Goal: Task Accomplishment & Management: Manage account settings

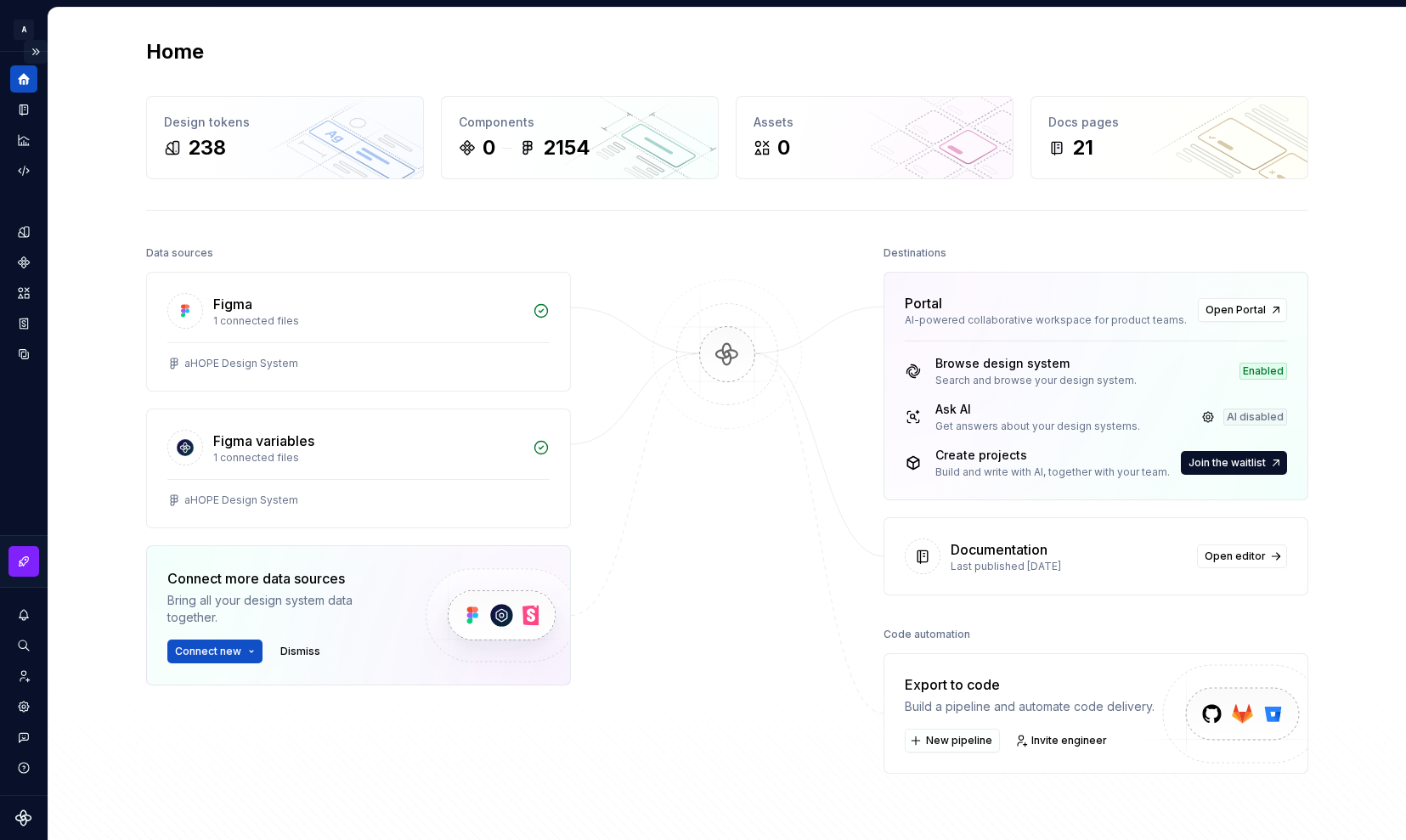
click at [42, 50] on button "Expand sidebar" at bounding box center [35, 52] width 24 height 24
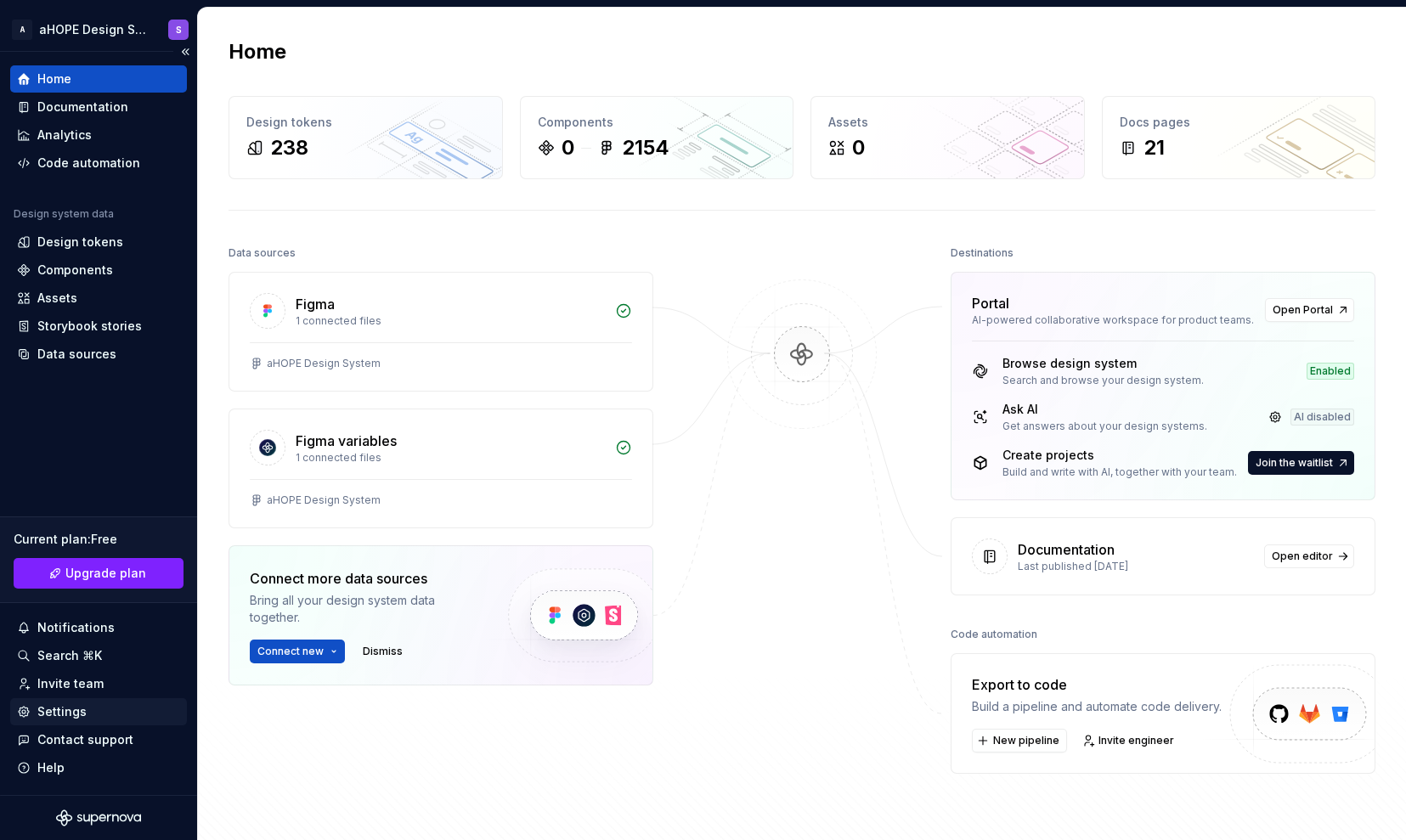
click at [81, 710] on div "Settings" at bounding box center [62, 711] width 49 height 17
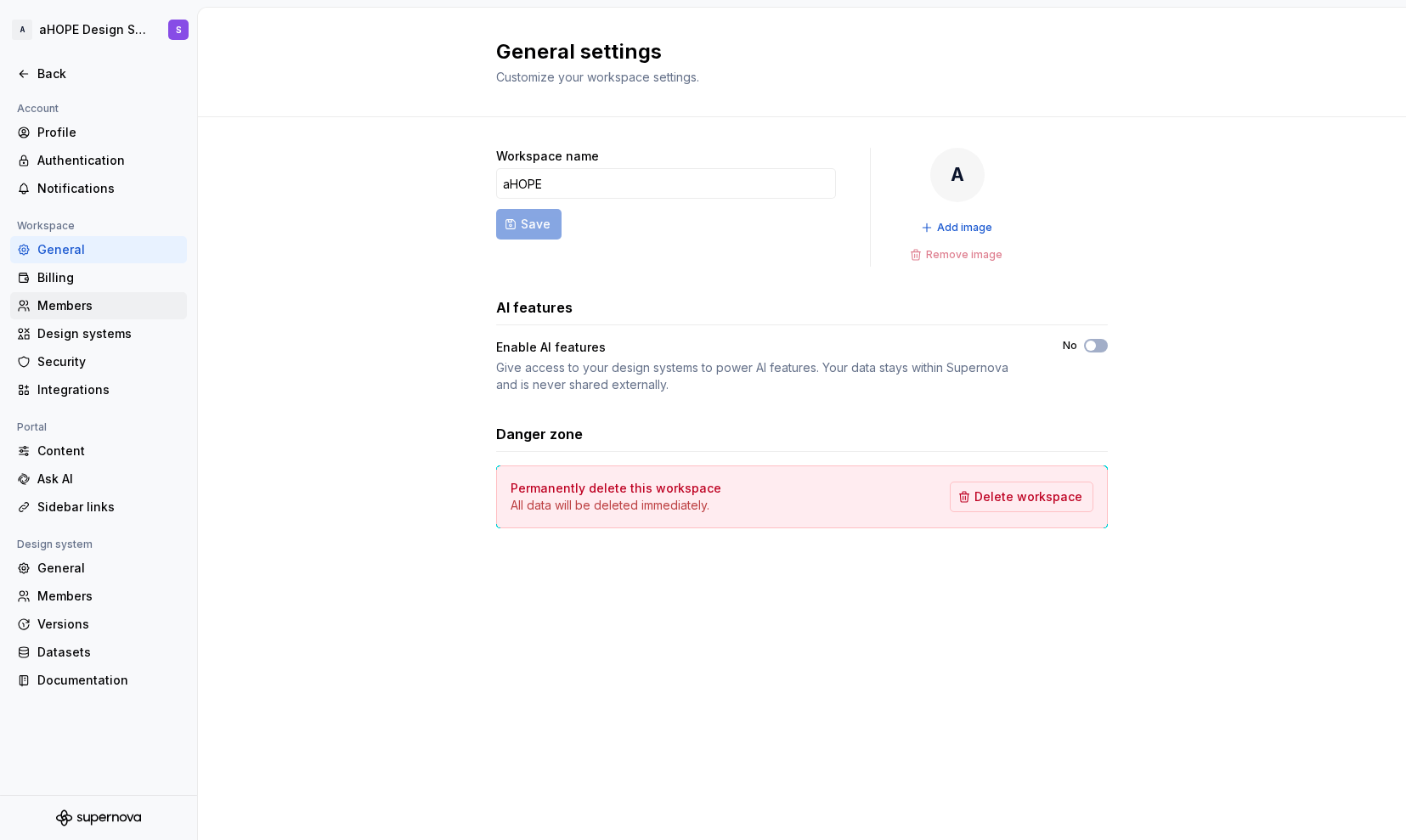
click at [95, 306] on div "Members" at bounding box center [109, 305] width 143 height 17
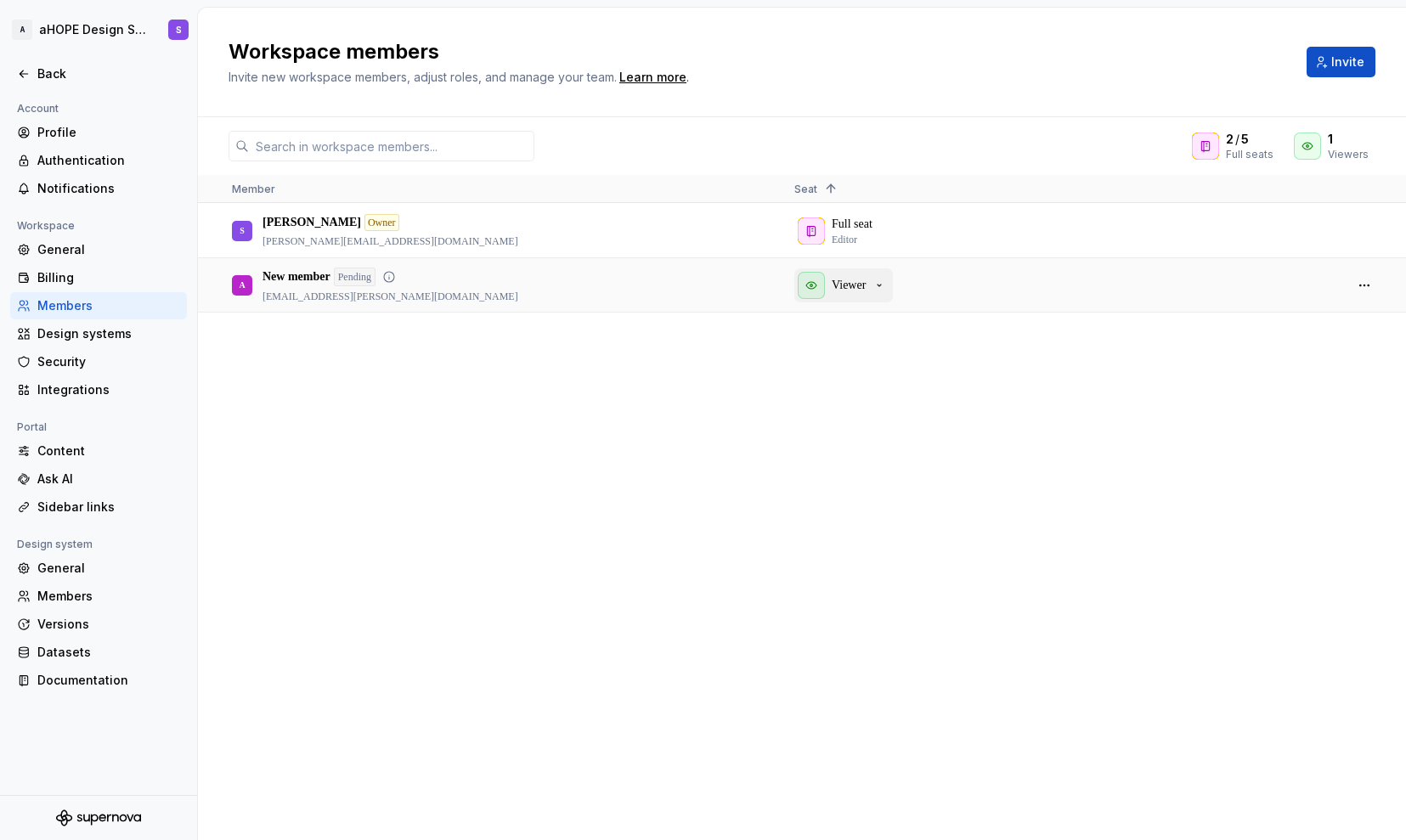
click at [841, 285] on p "Viewer" at bounding box center [849, 285] width 34 height 17
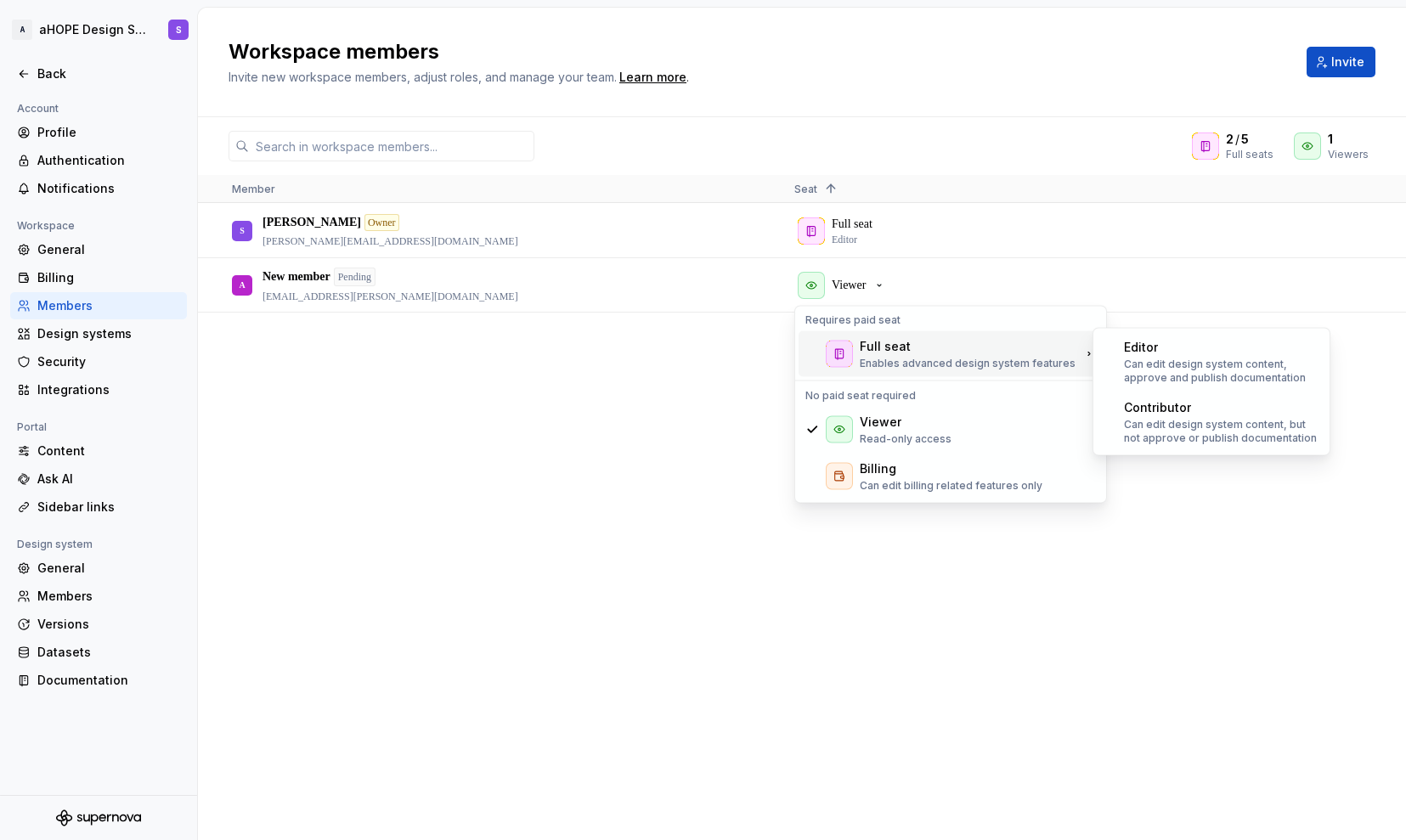
click at [1353, 326] on div "S [PERSON_NAME] Owner [PERSON_NAME][EMAIL_ADDRESS][DOMAIN_NAME] Full seat Edito…" at bounding box center [802, 521] width 1208 height 635
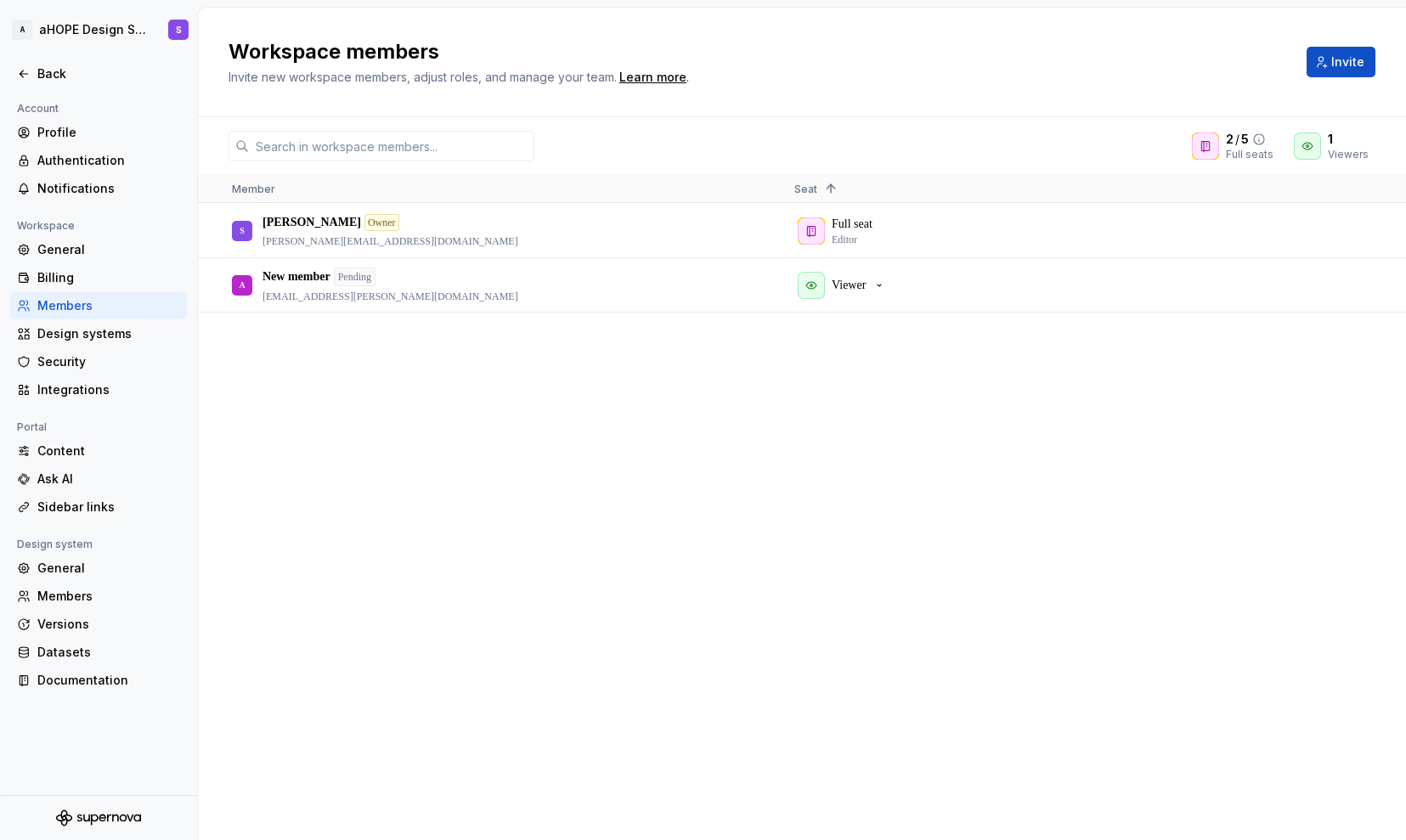
click at [1266, 139] on icon at bounding box center [1258, 138] width 14 height 14
click at [1261, 141] on icon at bounding box center [1258, 138] width 14 height 14
click at [1145, 128] on div "2 / 5 Full seats 1 Viewers Member Seat 1 S [PERSON_NAME] Owner [PERSON_NAME][EM…" at bounding box center [802, 478] width 1208 height 723
click at [53, 599] on div "Members" at bounding box center [109, 596] width 143 height 17
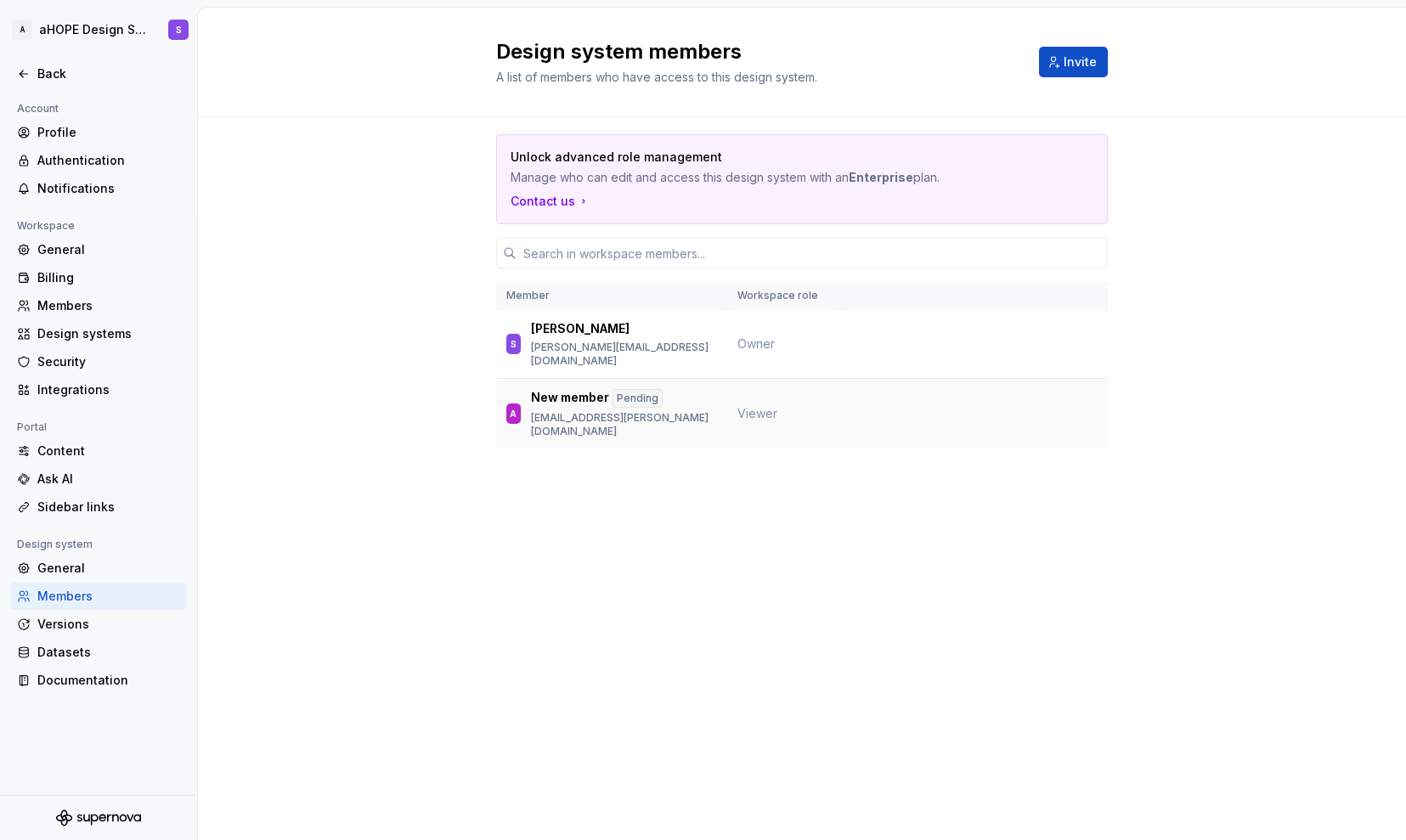
click at [757, 406] on td "Viewer" at bounding box center [784, 415] width 114 height 71
click at [764, 307] on th "Workspace role" at bounding box center [784, 296] width 114 height 28
click at [764, 337] on span "Owner" at bounding box center [755, 344] width 37 height 14
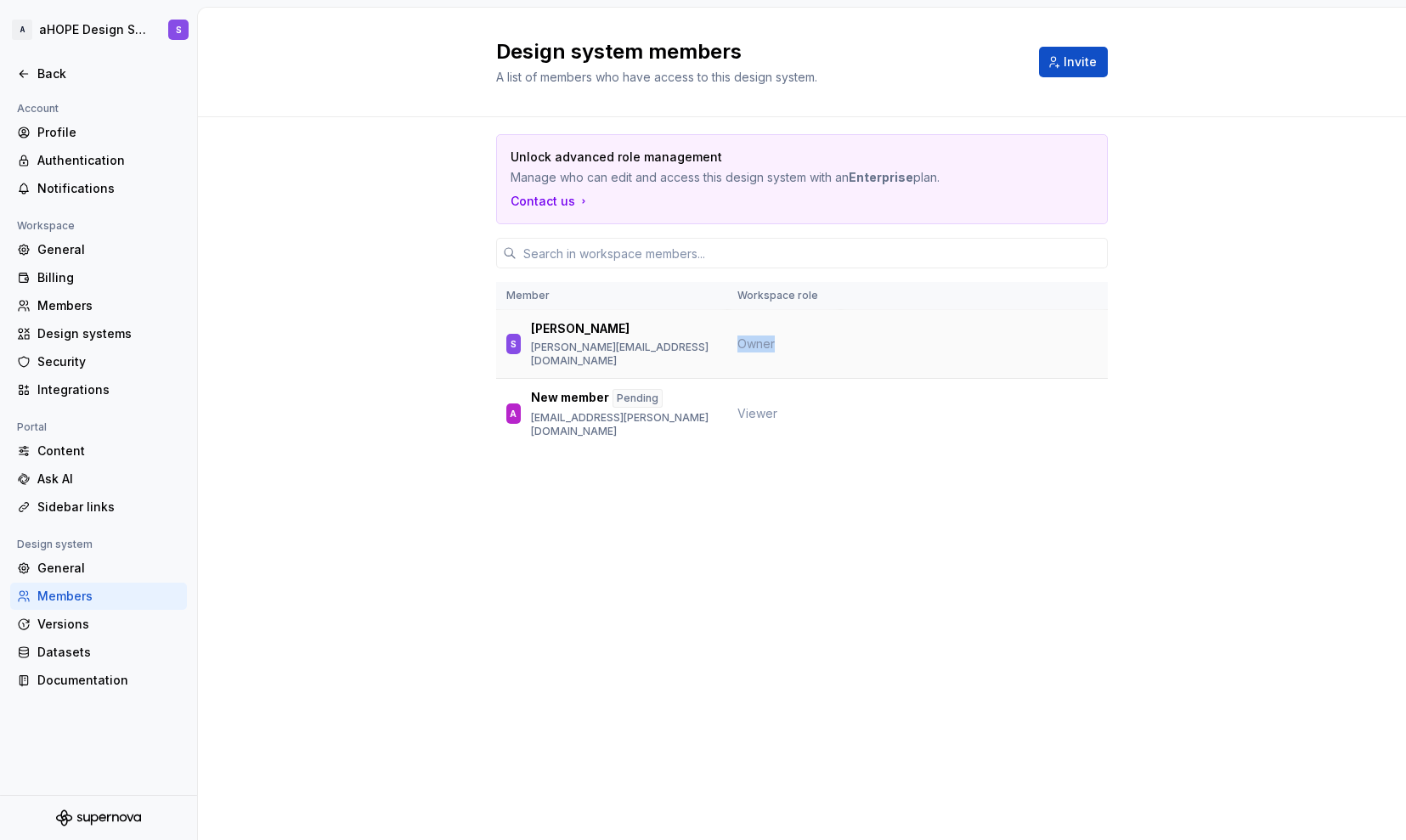
click at [651, 340] on p "[PERSON_NAME][EMAIL_ADDRESS][DOMAIN_NAME]" at bounding box center [623, 354] width 186 height 27
click at [515, 339] on div "S" at bounding box center [513, 344] width 6 height 17
click at [93, 334] on div "Design systems" at bounding box center [109, 333] width 143 height 17
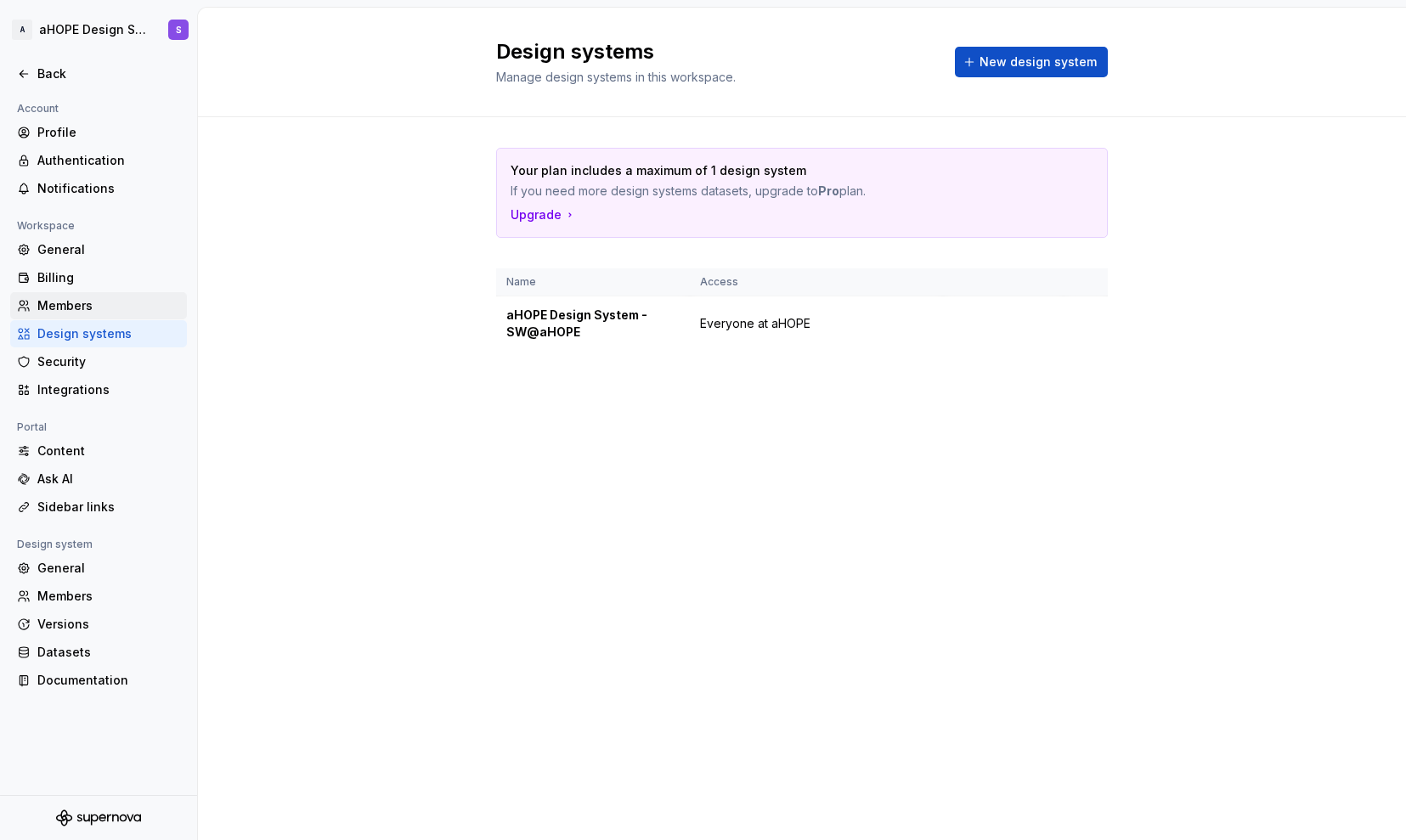
click at [144, 305] on div "Members" at bounding box center [109, 305] width 143 height 17
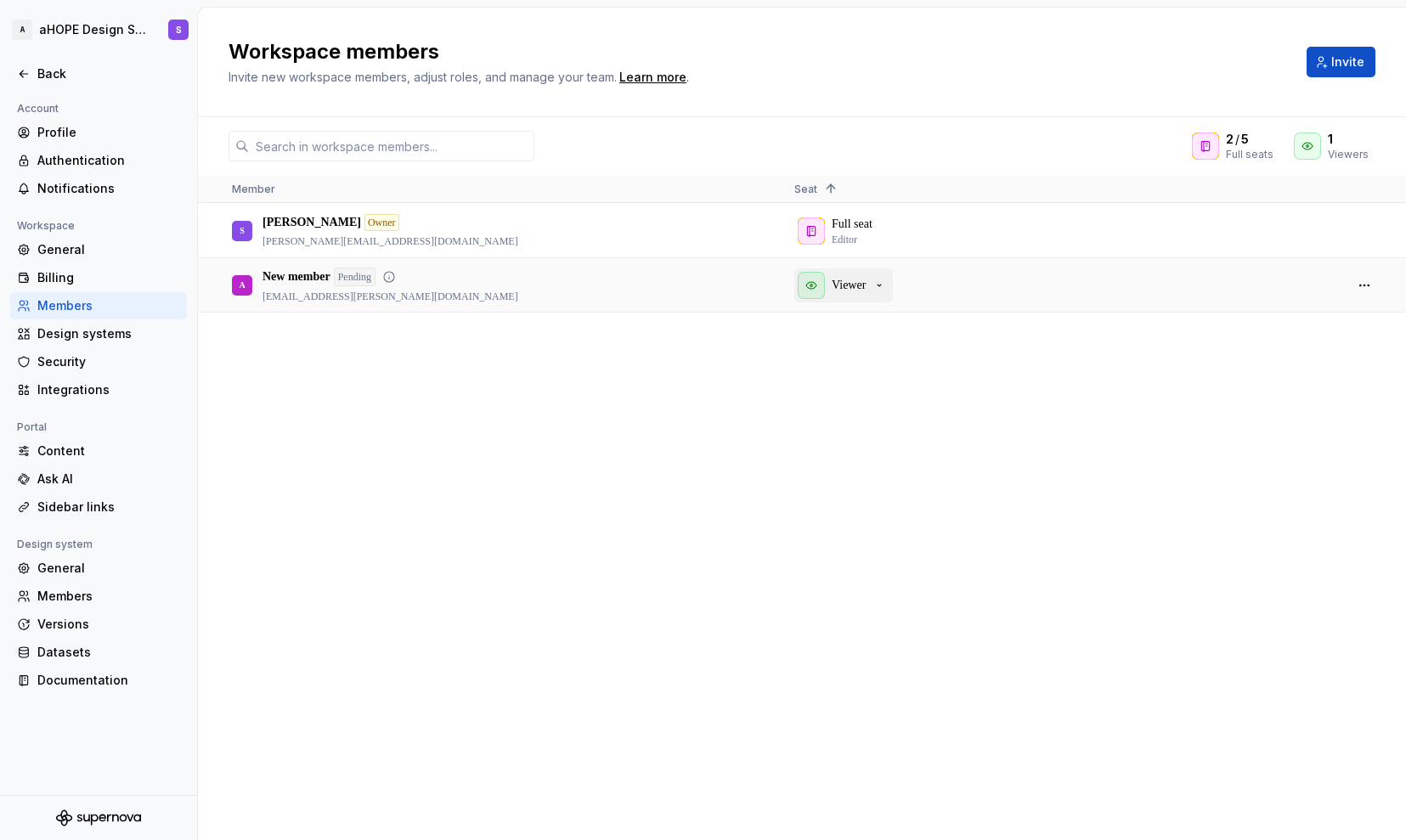
click at [851, 275] on div "Viewer" at bounding box center [842, 285] width 89 height 27
click at [852, 230] on div "Full seat Editor" at bounding box center [1061, 230] width 535 height 52
click at [394, 272] on icon at bounding box center [388, 276] width 10 height 10
click at [1344, 62] on span "Invite" at bounding box center [1347, 62] width 33 height 17
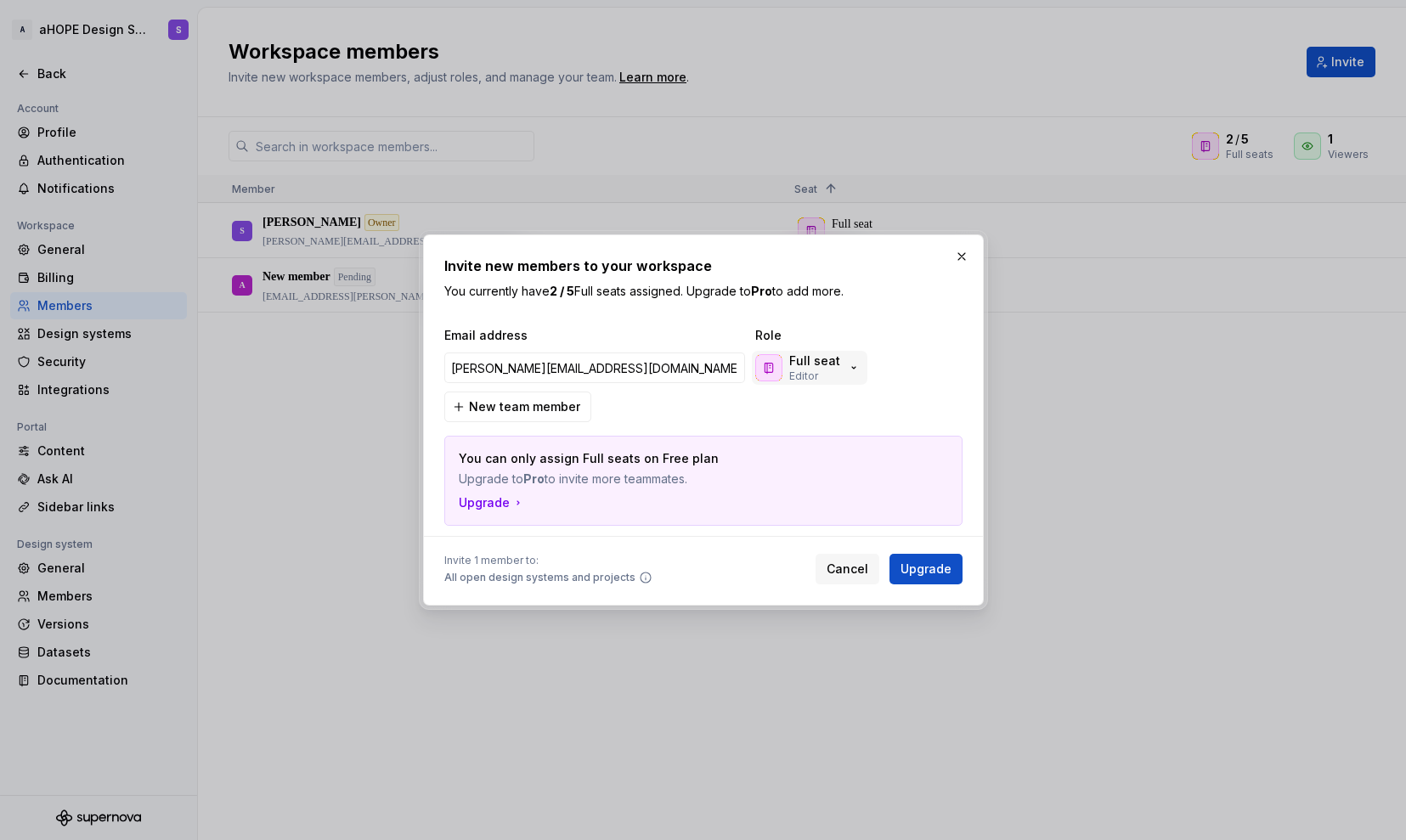
type input "[PERSON_NAME][EMAIL_ADDRESS][DOMAIN_NAME]"
click at [809, 355] on p "Full seat" at bounding box center [815, 360] width 51 height 17
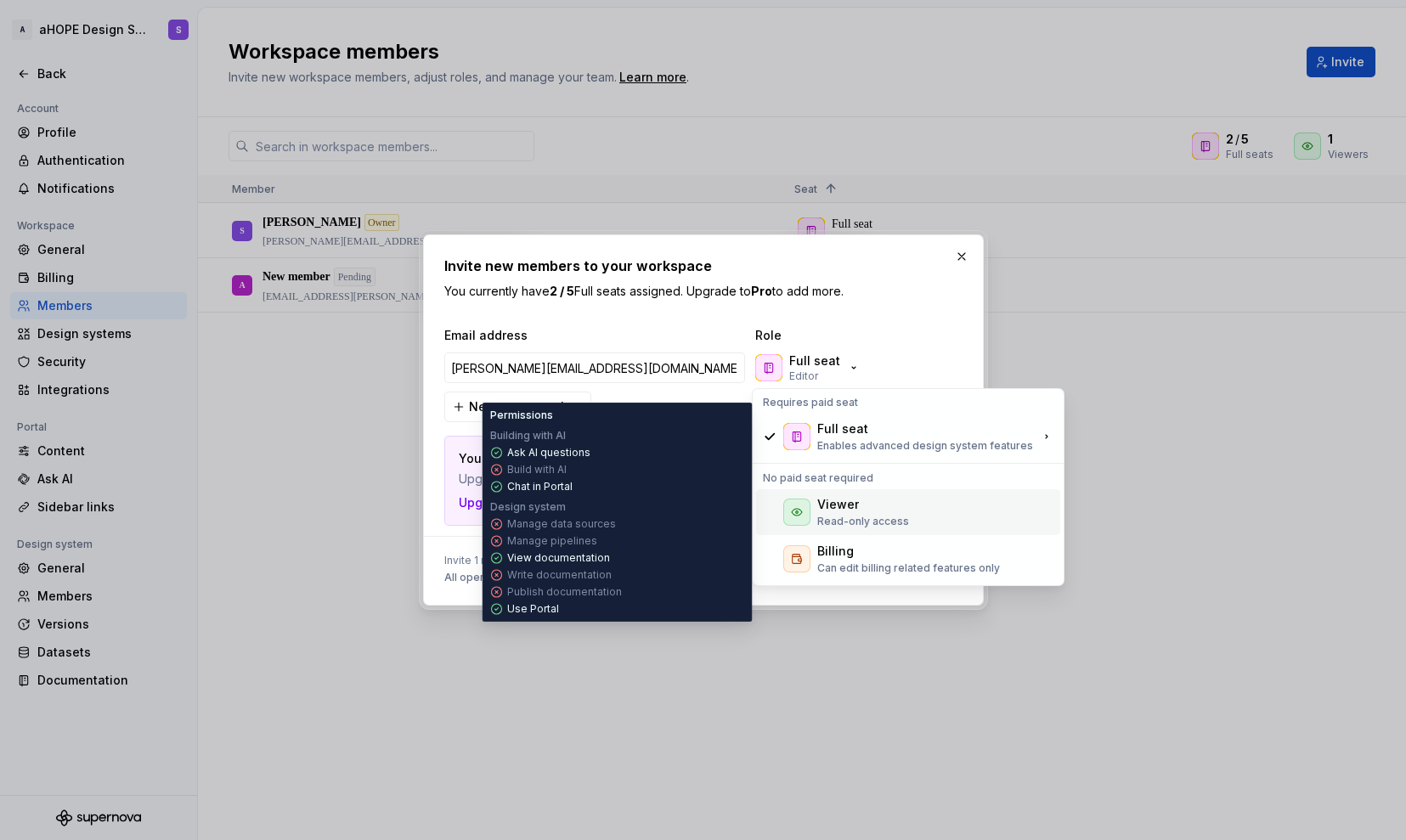
click at [819, 511] on div "Viewer" at bounding box center [838, 504] width 42 height 17
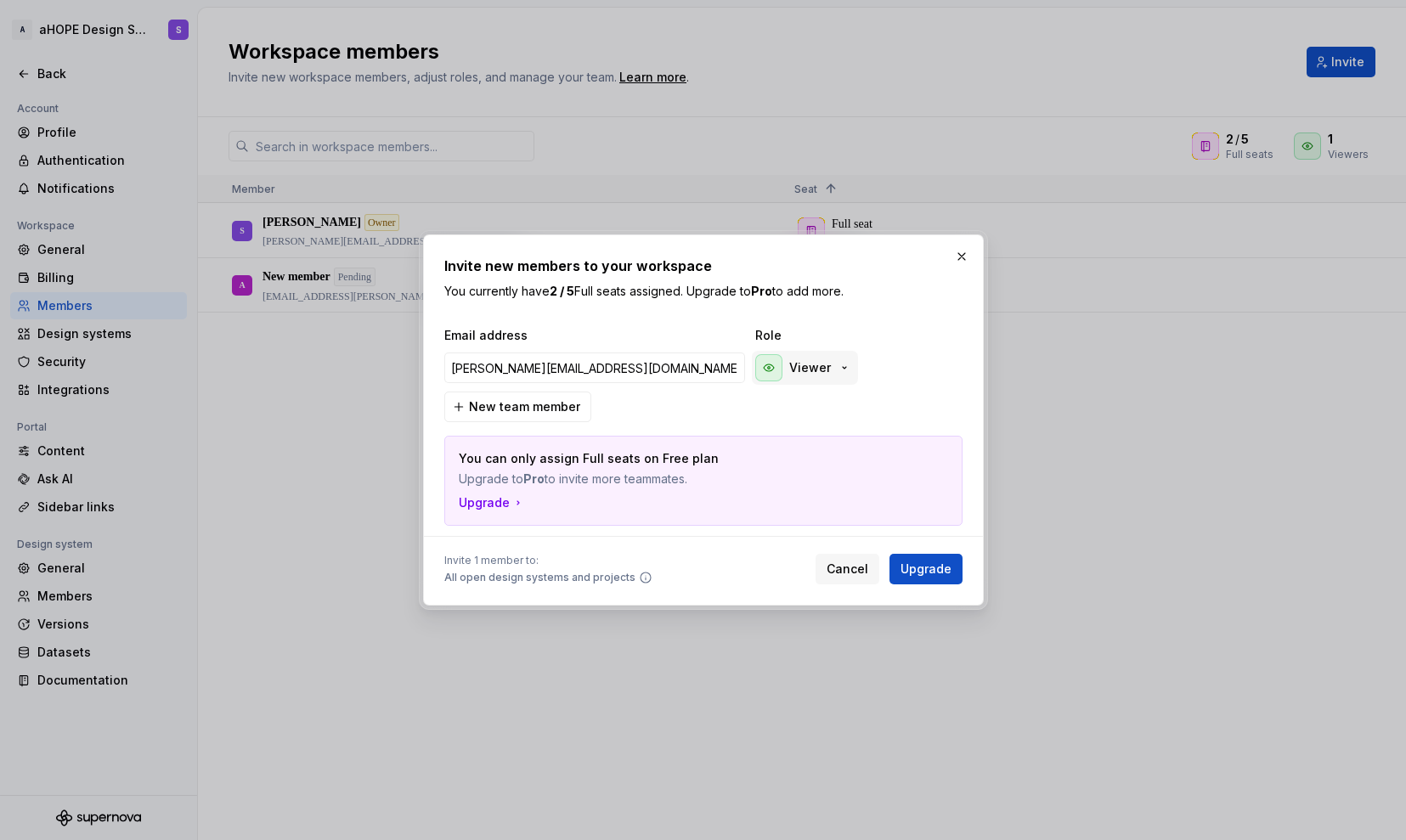
click at [795, 366] on p "Viewer" at bounding box center [810, 368] width 42 height 17
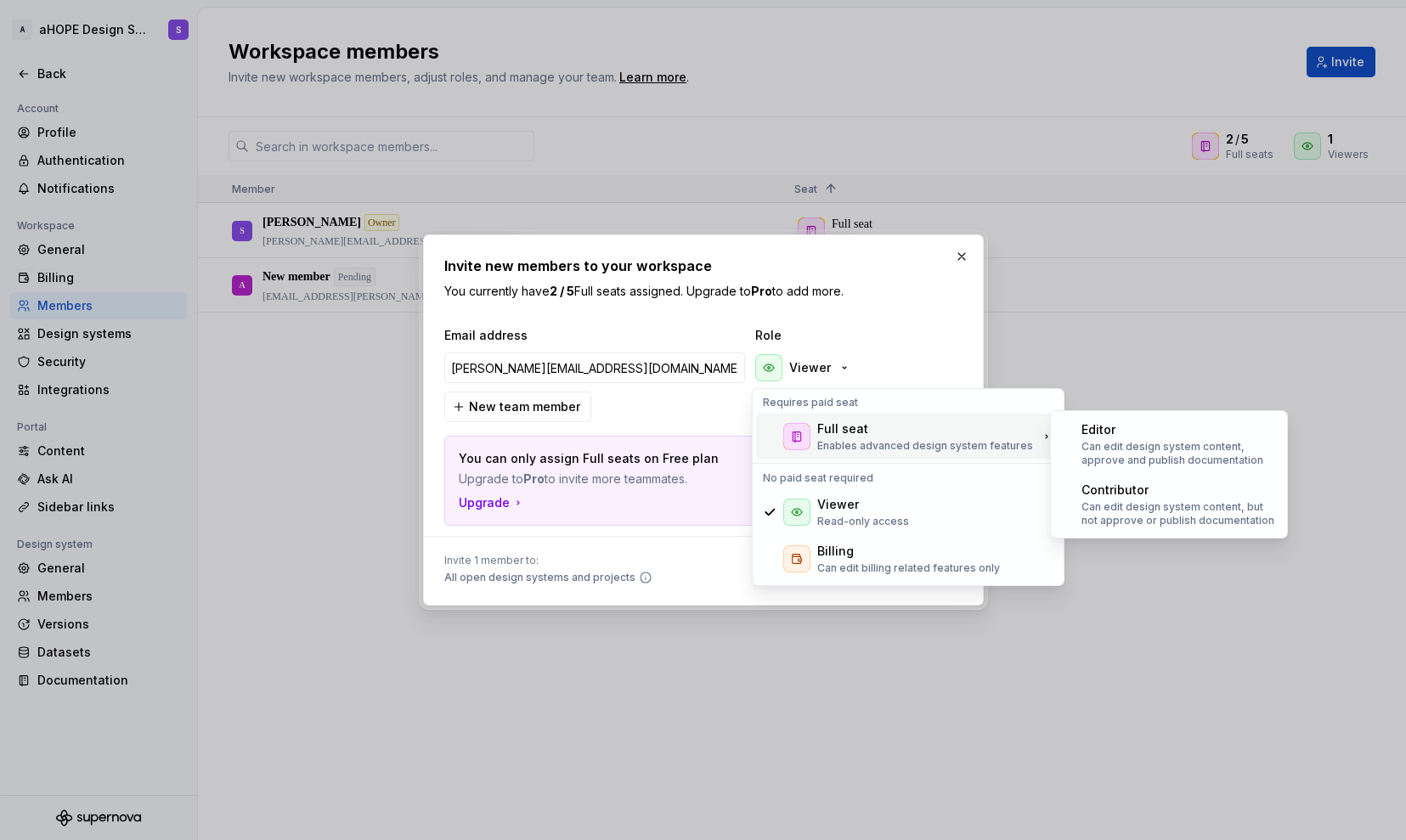
click at [804, 428] on div at bounding box center [797, 436] width 27 height 27
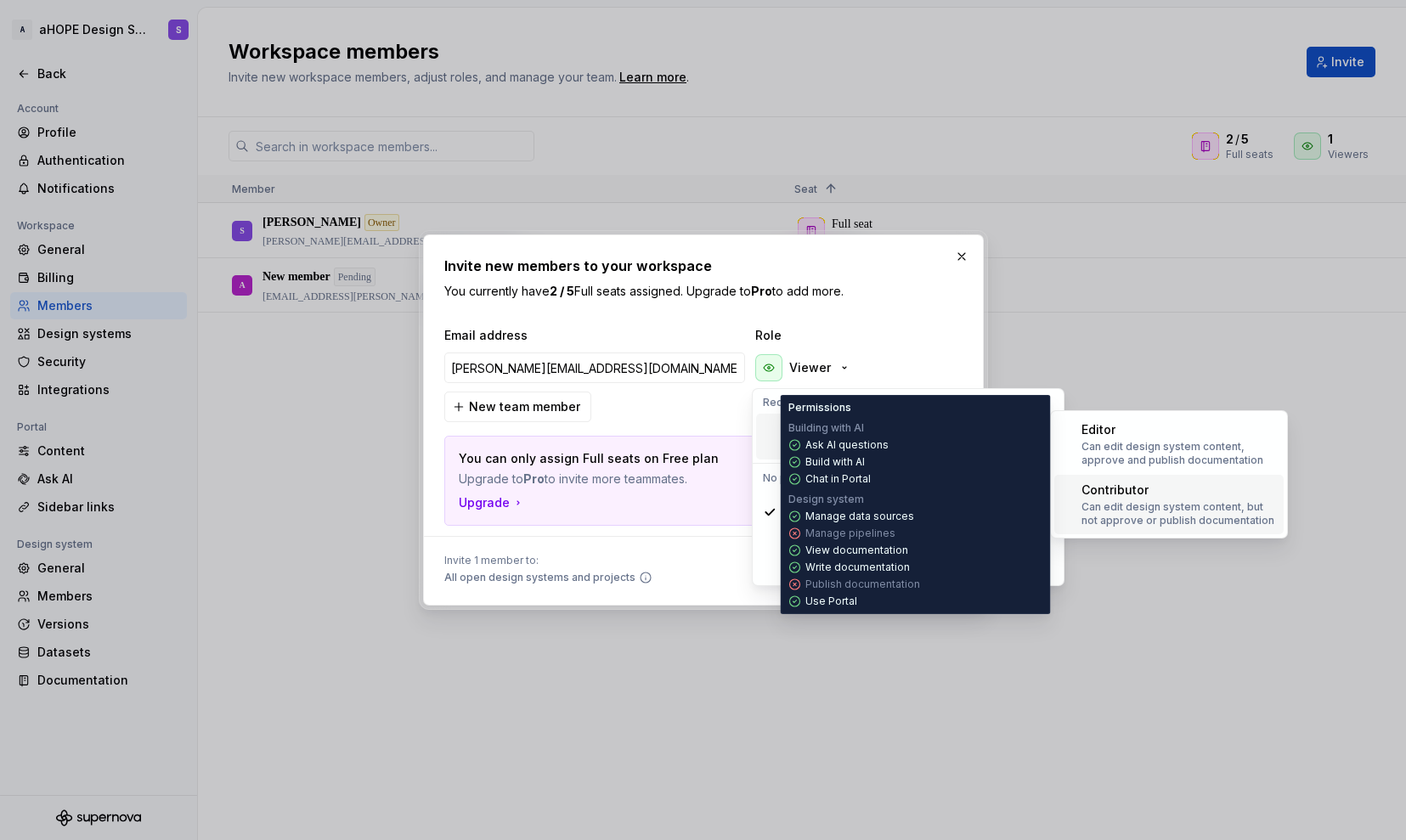
click at [1123, 527] on p "Can edit design system content, but not approve or publish documentation" at bounding box center [1180, 514] width 196 height 27
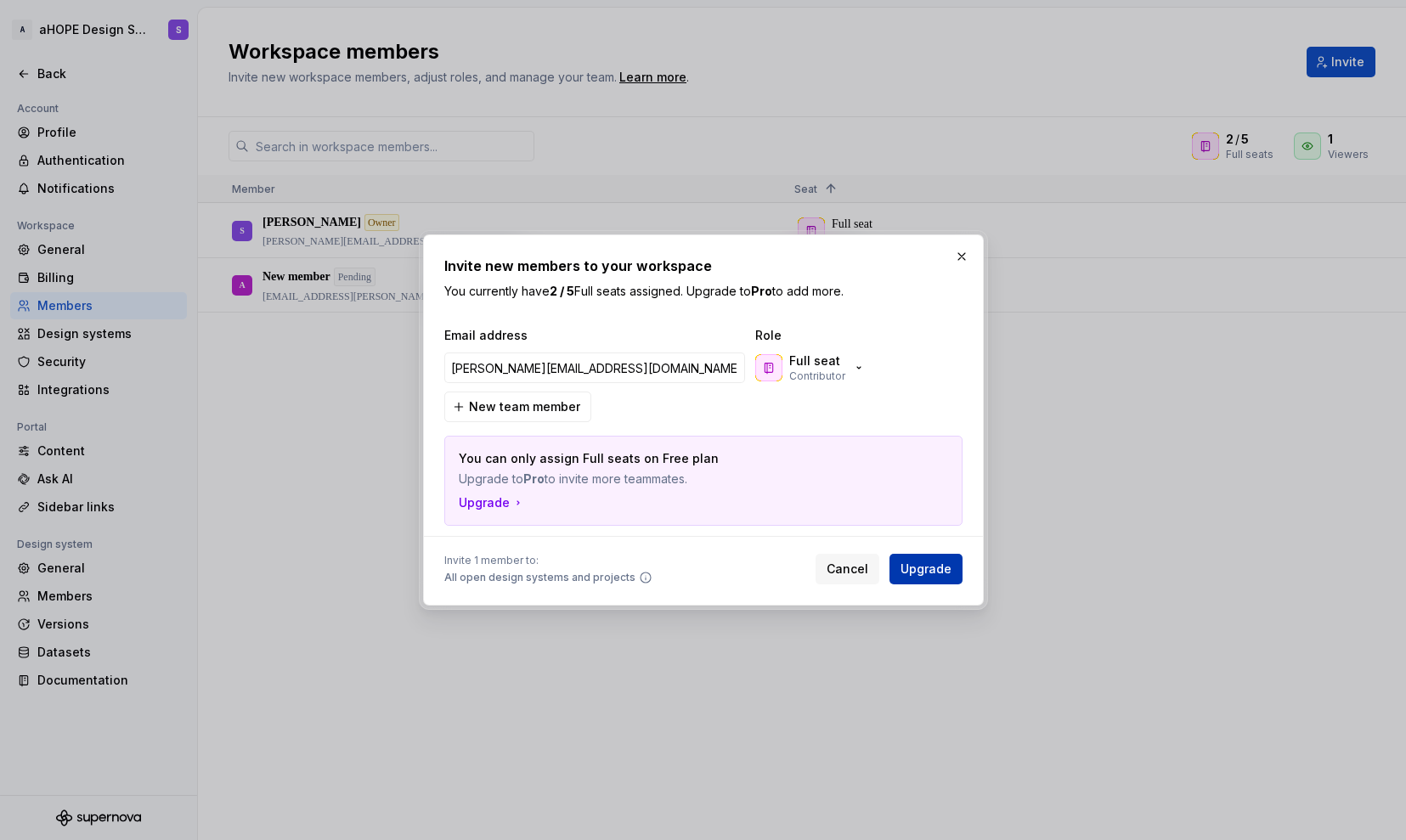
click at [943, 570] on span "Upgrade" at bounding box center [926, 568] width 51 height 17
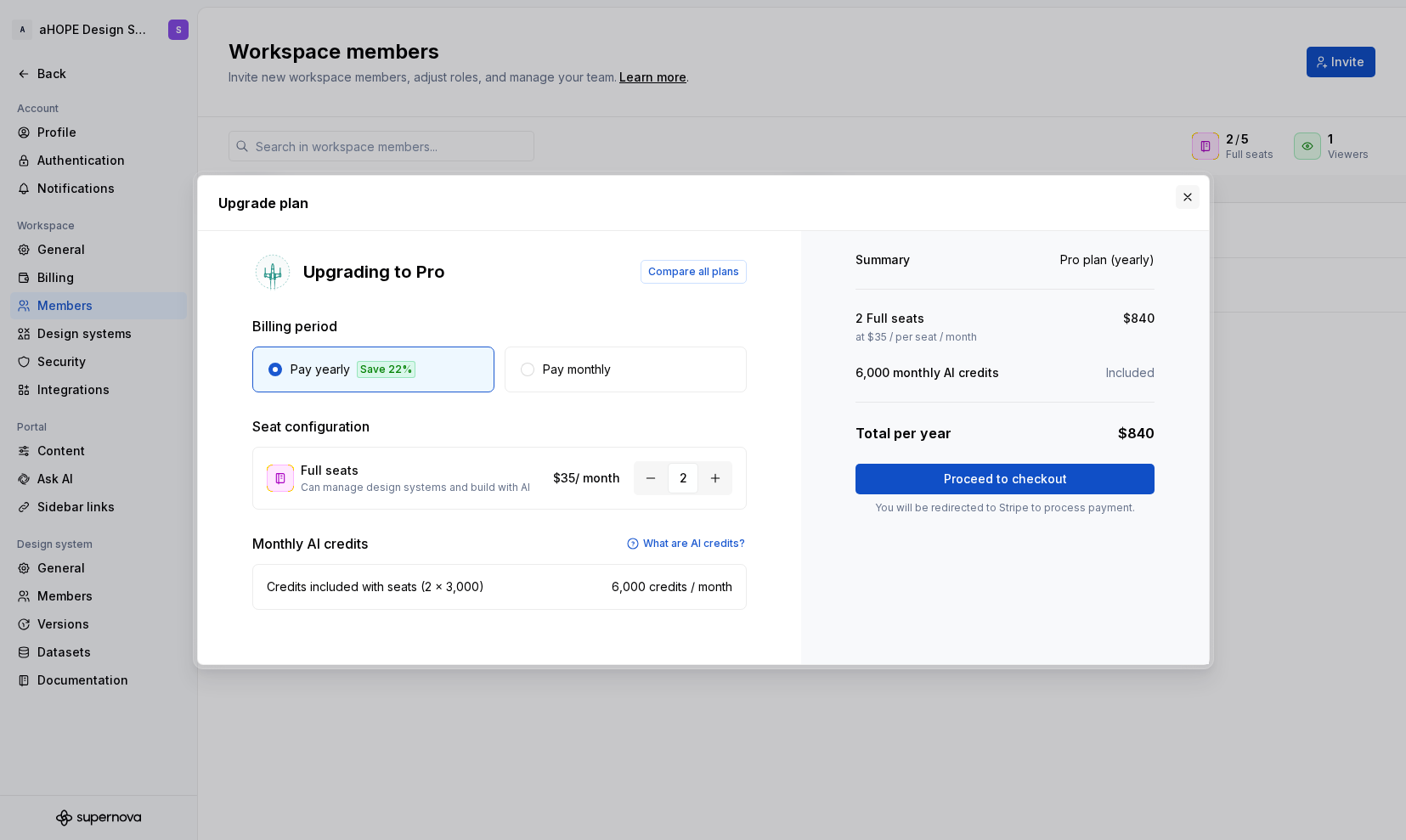
click at [1181, 206] on button "button" at bounding box center [1188, 197] width 24 height 24
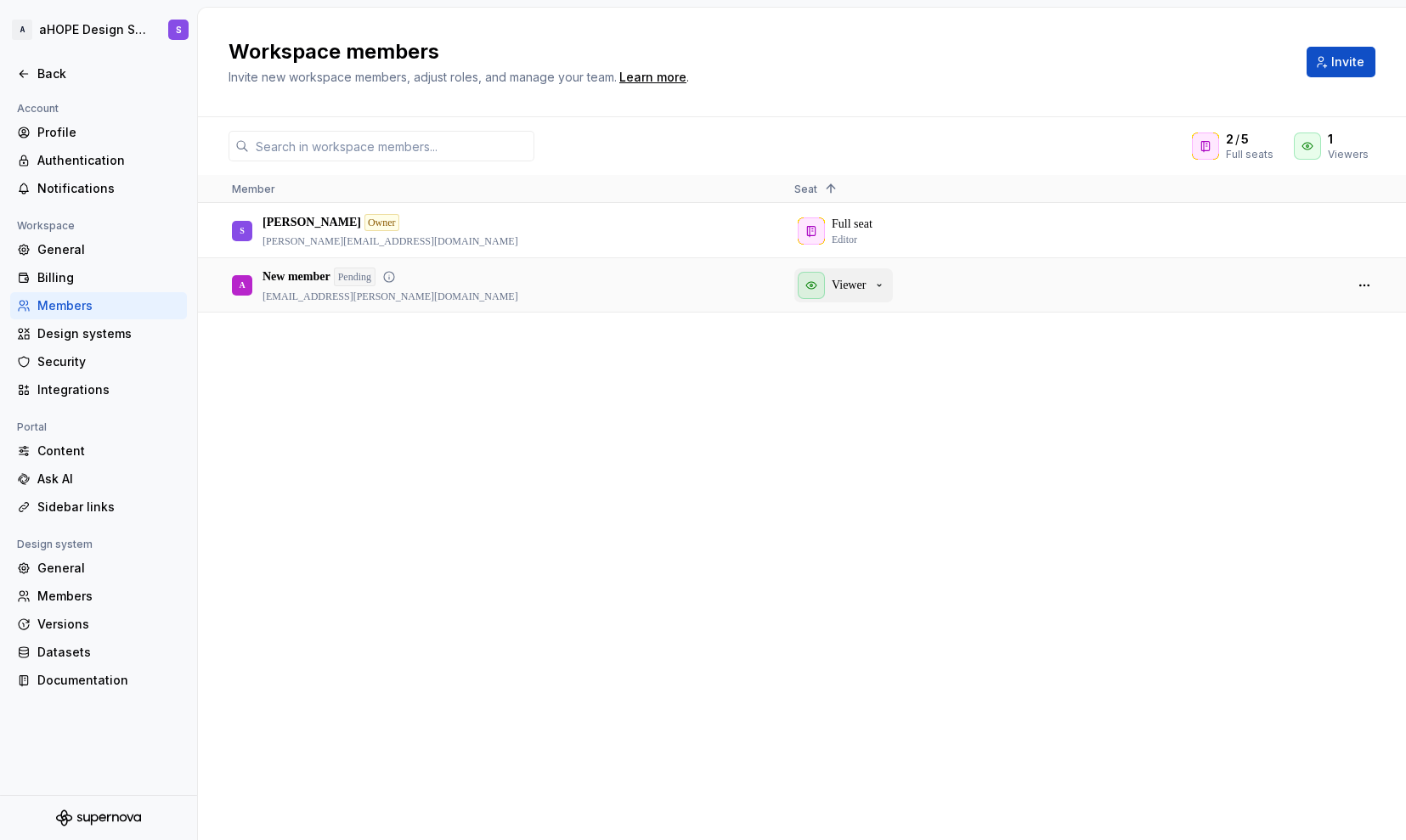
click at [864, 287] on p "Viewer" at bounding box center [849, 285] width 34 height 17
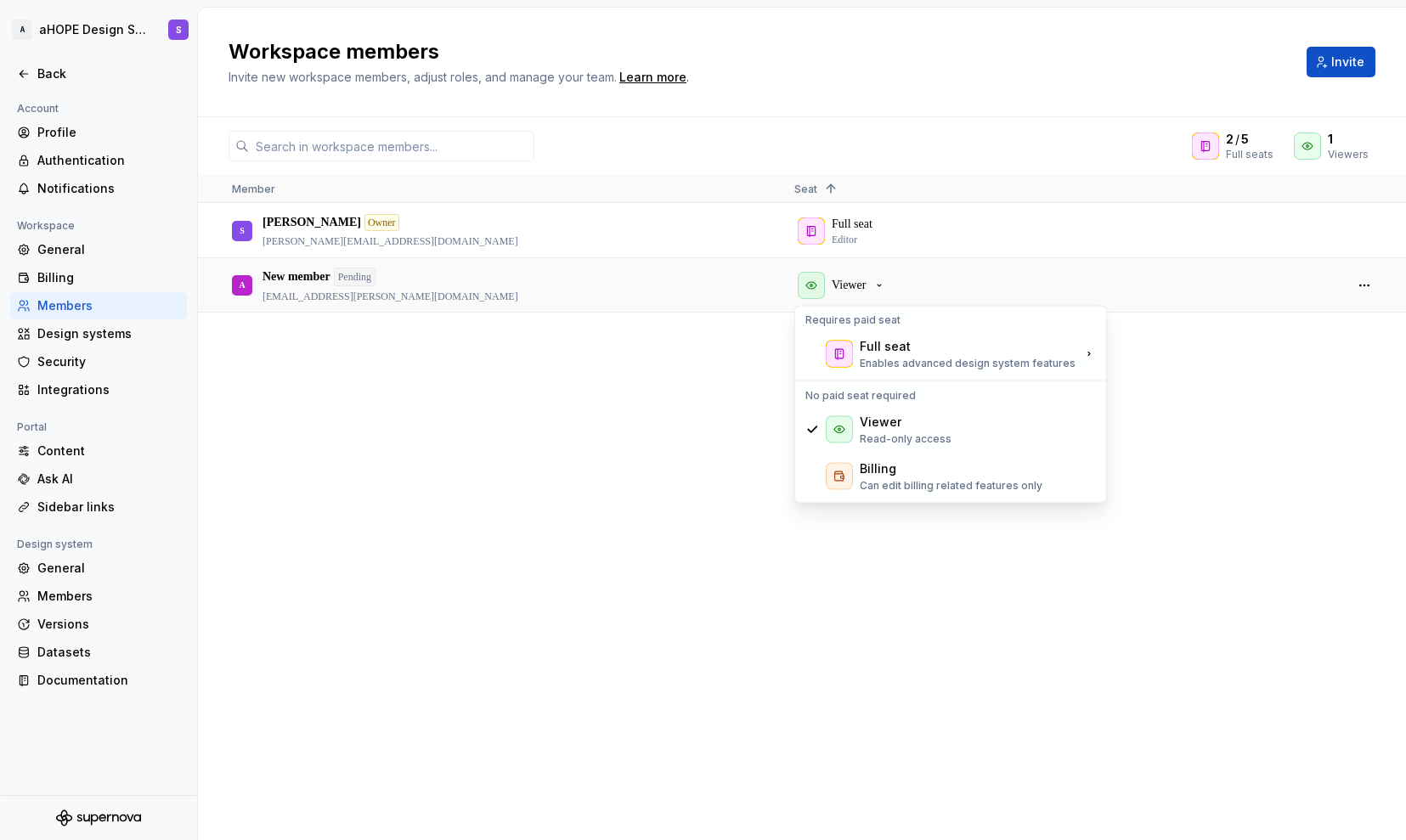
click at [691, 377] on div "S [PERSON_NAME] Owner [PERSON_NAME][EMAIL_ADDRESS][DOMAIN_NAME] Full seat Edito…" at bounding box center [802, 521] width 1208 height 635
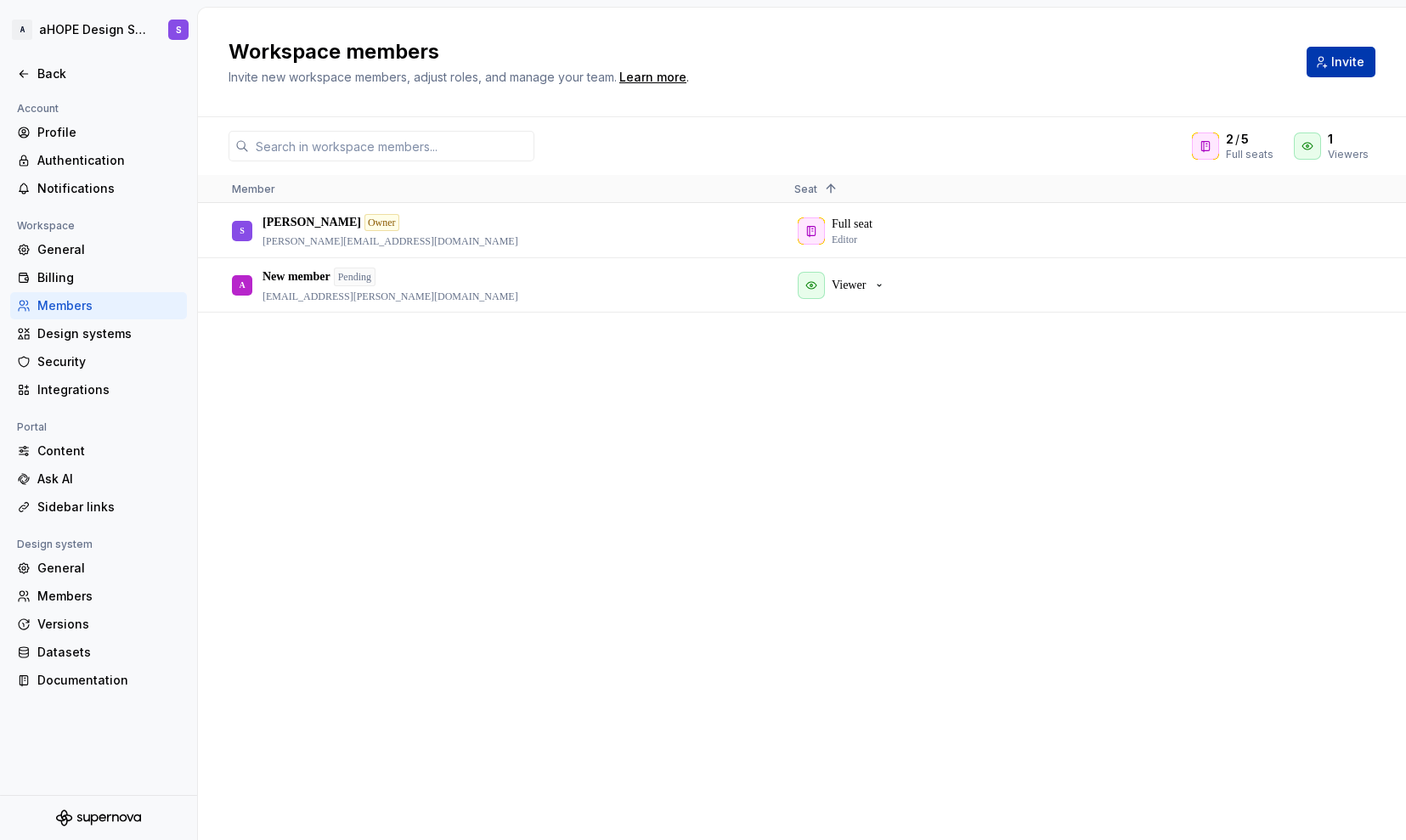
click at [1314, 73] on button "Invite" at bounding box center [1341, 62] width 69 height 31
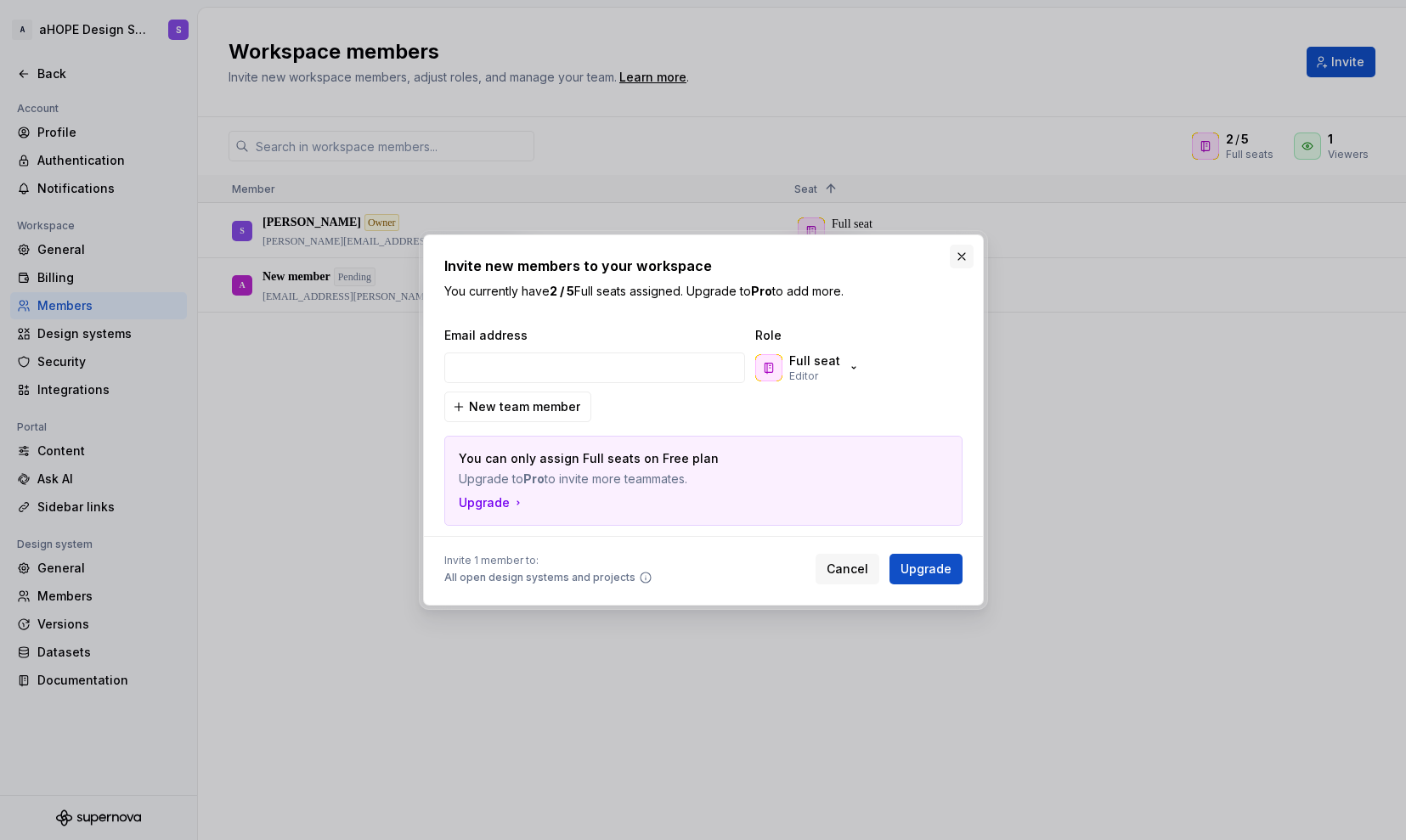
click at [967, 250] on button "button" at bounding box center [961, 256] width 24 height 24
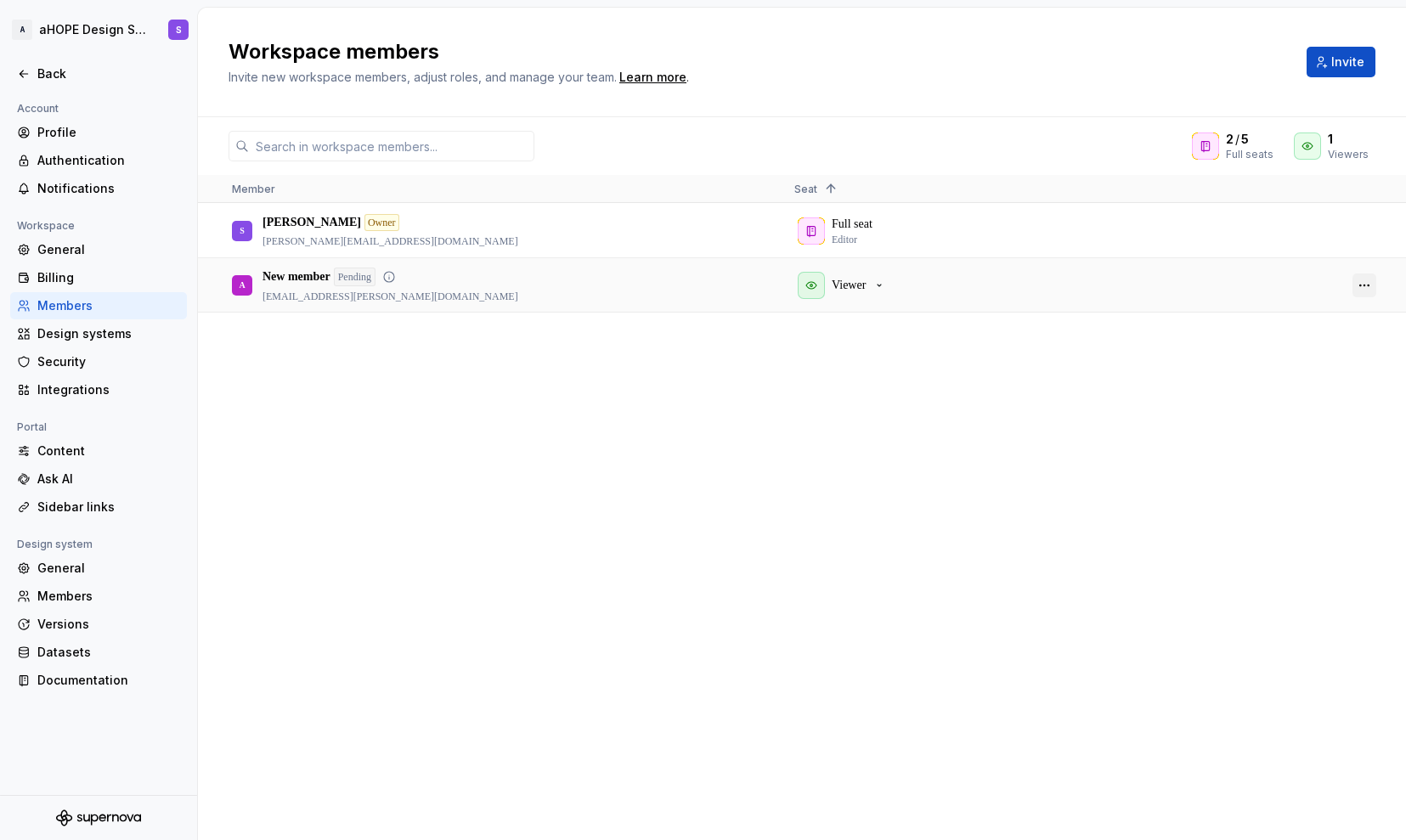
click at [1368, 285] on button "button" at bounding box center [1364, 285] width 24 height 24
click at [1275, 377] on span "Remove from workspace" at bounding box center [1299, 375] width 140 height 31
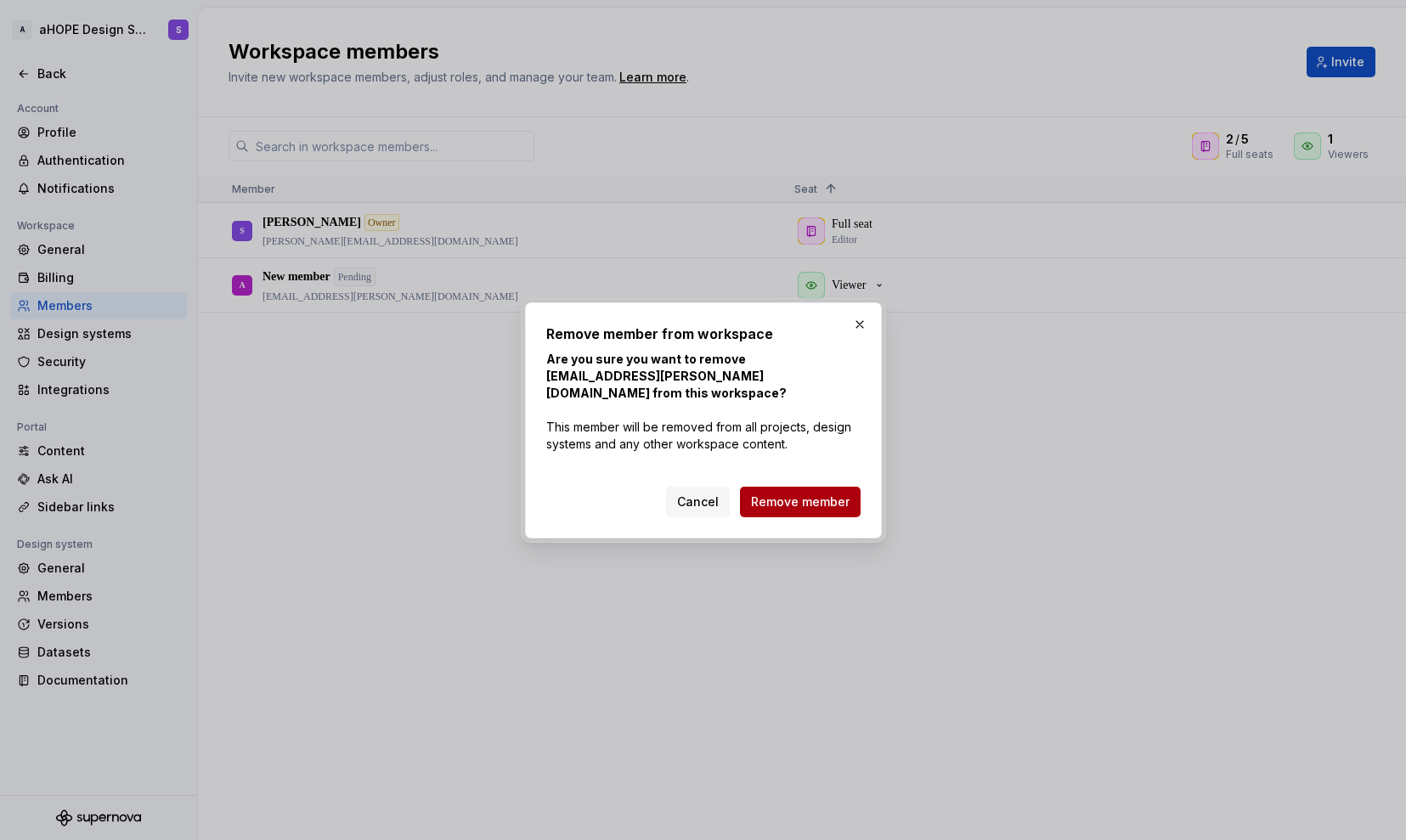
click at [802, 492] on button "Remove member" at bounding box center [799, 502] width 120 height 31
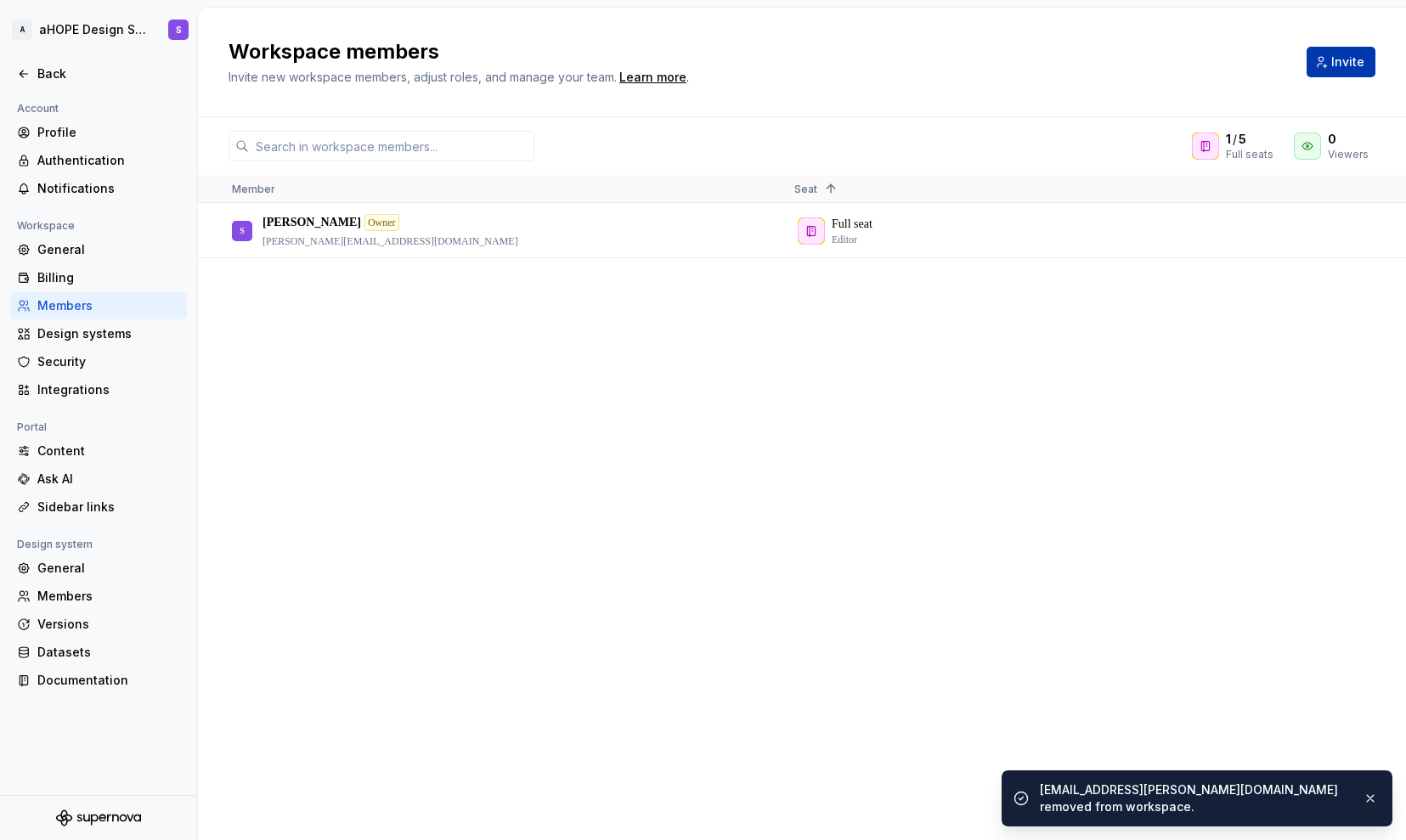
click at [1341, 58] on span "Invite" at bounding box center [1347, 62] width 33 height 17
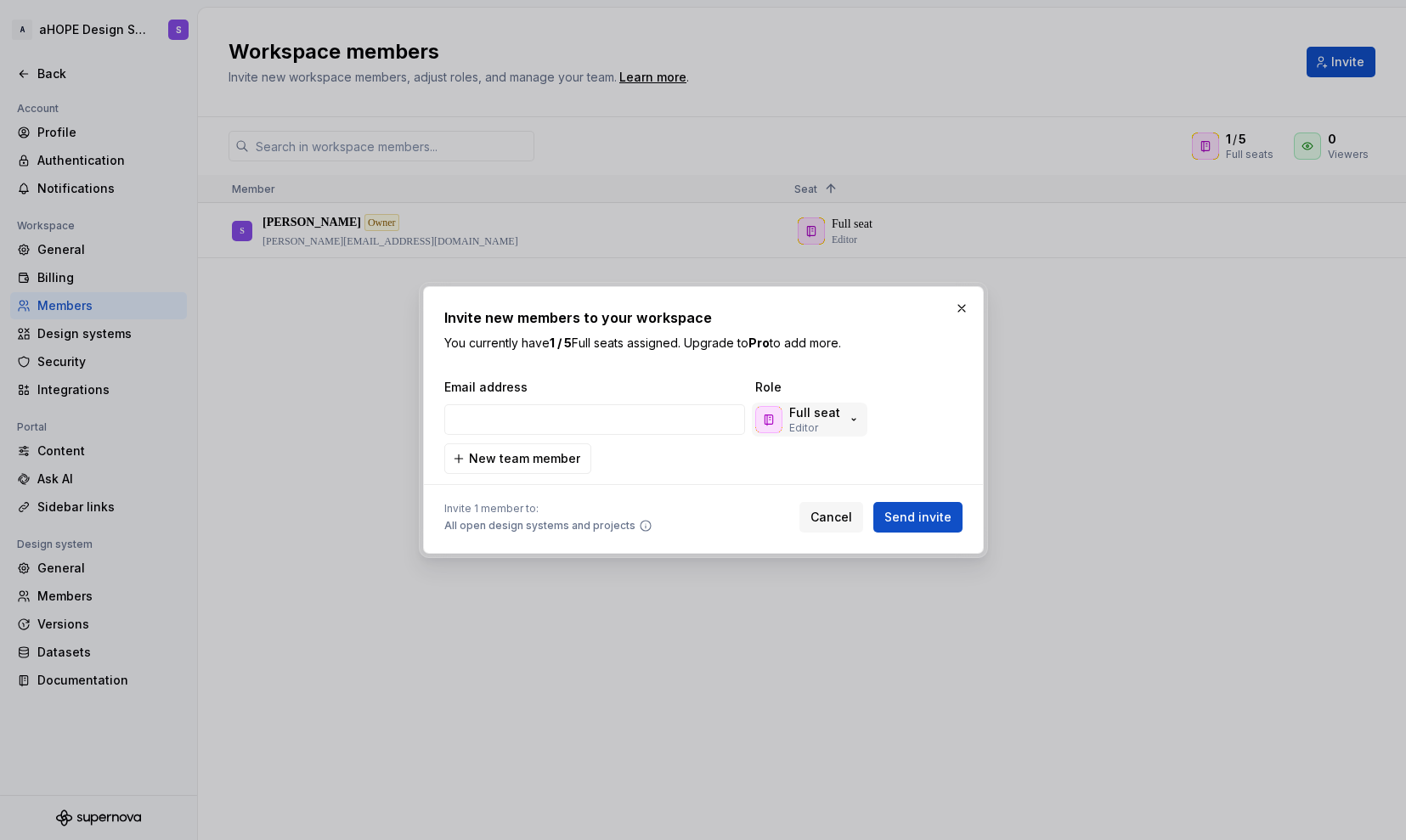
click at [802, 425] on p "Editor" at bounding box center [804, 427] width 29 height 14
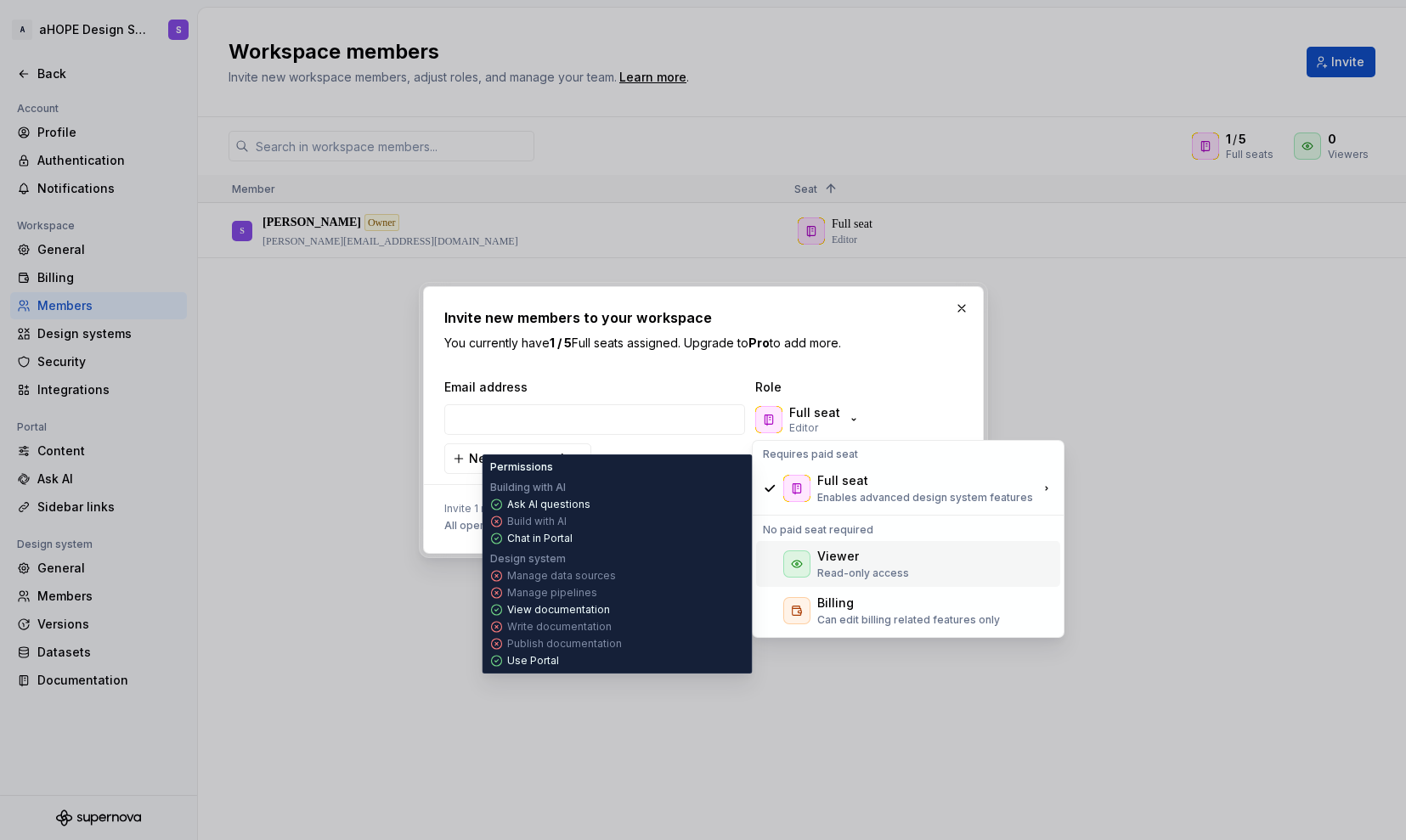
click at [806, 550] on div at bounding box center [797, 564] width 27 height 27
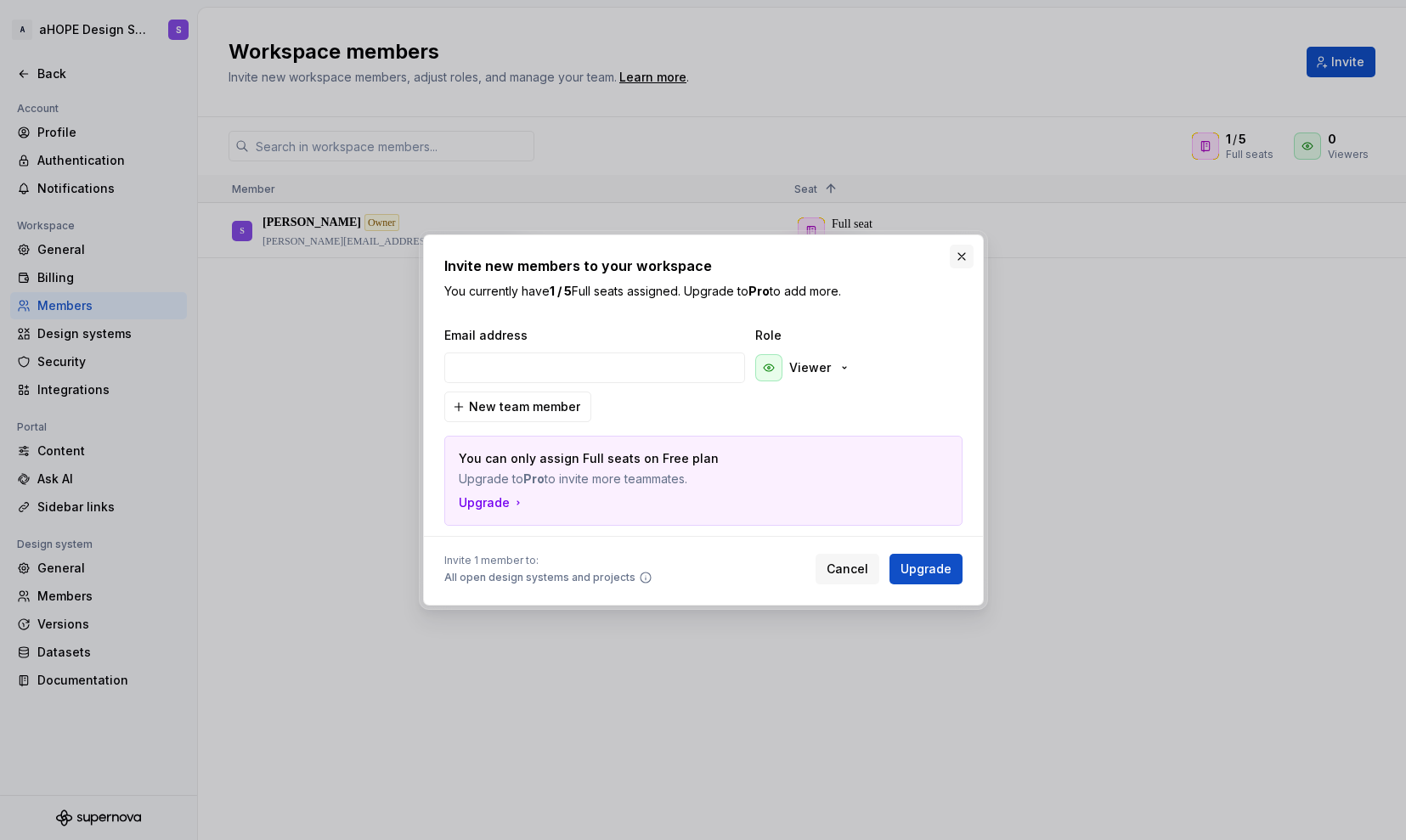
click at [969, 258] on button "button" at bounding box center [961, 256] width 24 height 24
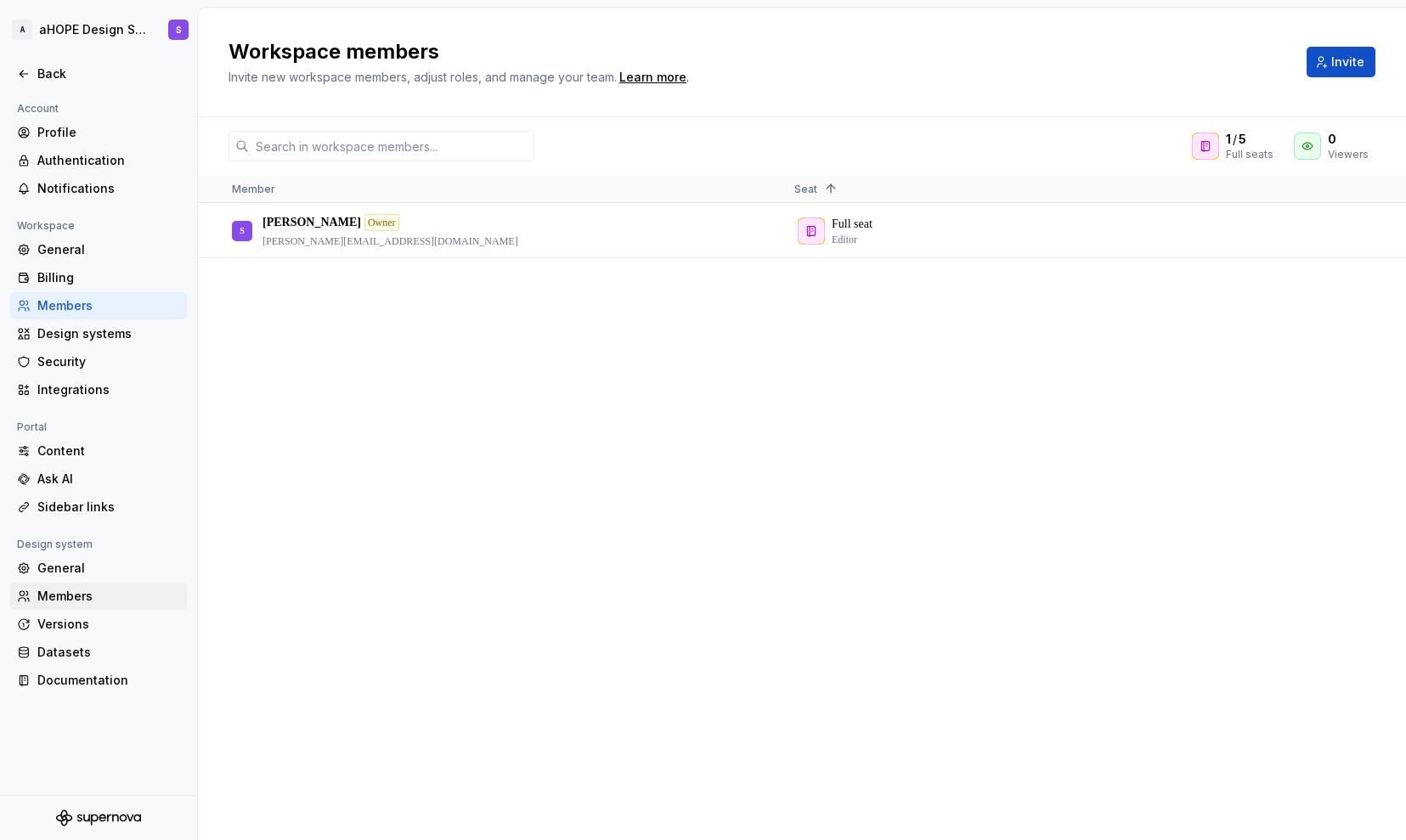
click at [88, 601] on div "Members" at bounding box center [109, 596] width 143 height 17
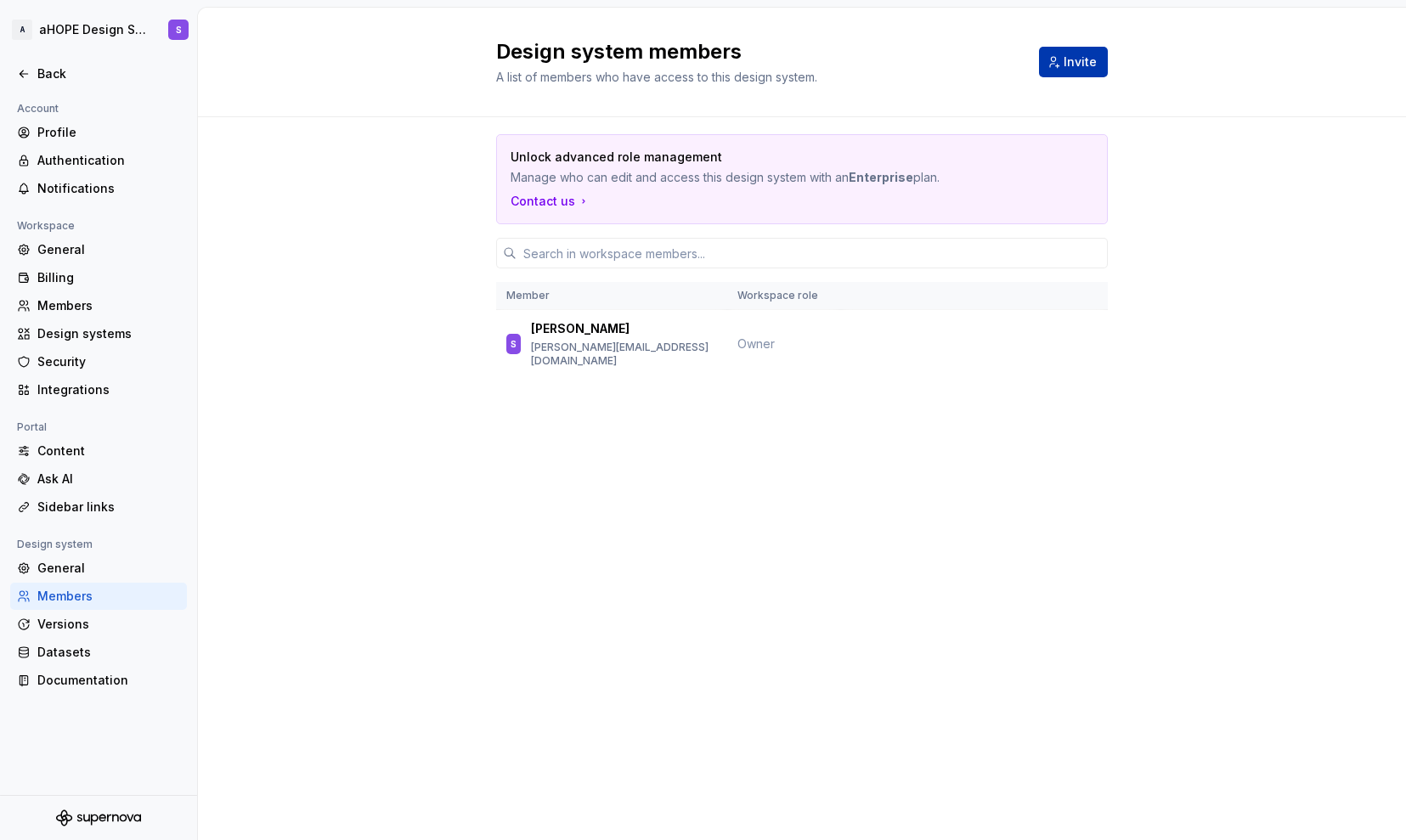
click at [1066, 67] on span "Invite" at bounding box center [1080, 62] width 33 height 17
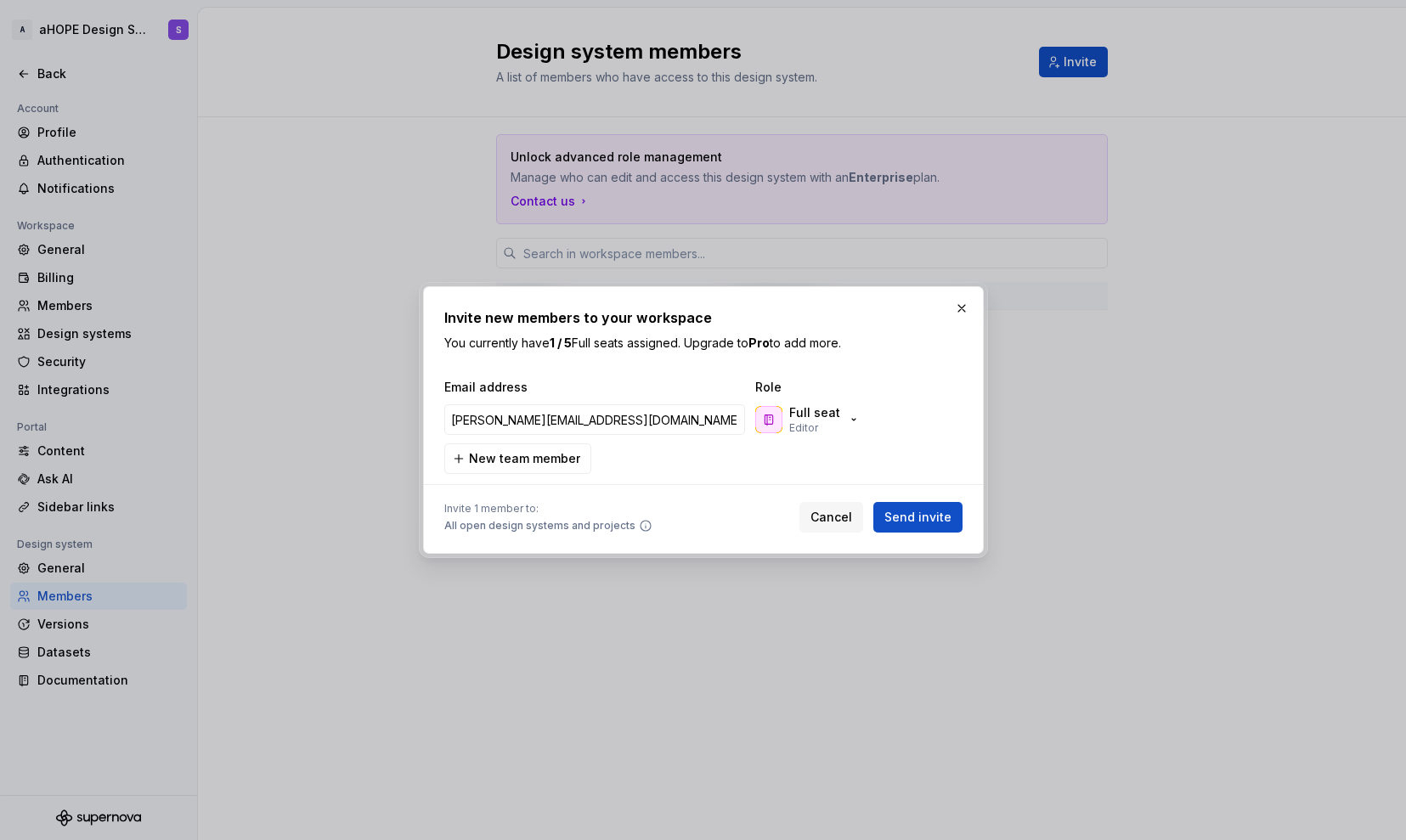
type input "[PERSON_NAME][EMAIL_ADDRESS][DOMAIN_NAME]"
click at [819, 436] on div "[PERSON_NAME][EMAIL_ADDRESS][DOMAIN_NAME] Full seat Editor" at bounding box center [700, 419] width 518 height 41
click at [821, 424] on div "Full seat Editor" at bounding box center [815, 420] width 51 height 31
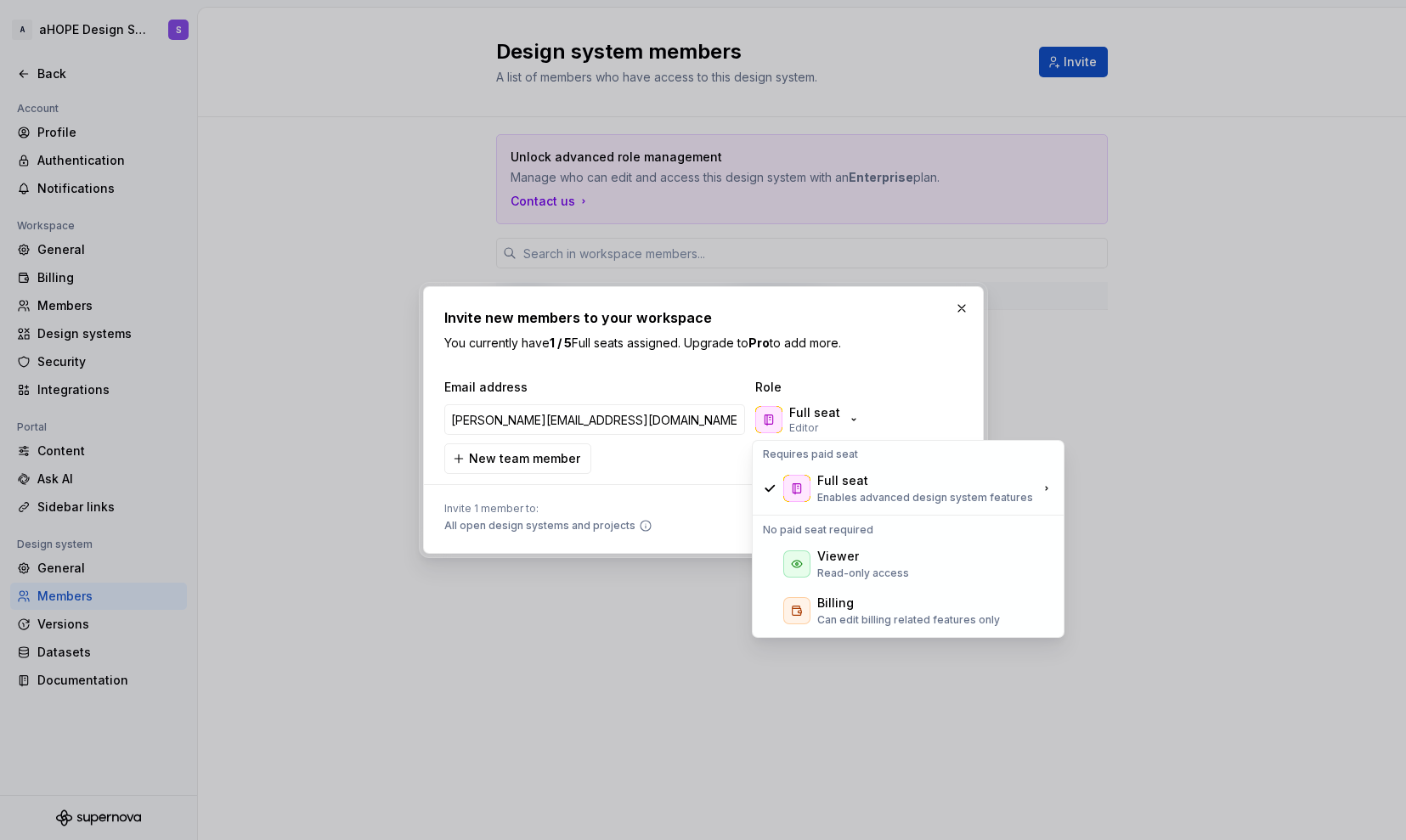
click at [888, 377] on div "Invite new members to your workspace You currently have 1 / 5 Full seats assign…" at bounding box center [703, 420] width 518 height 225
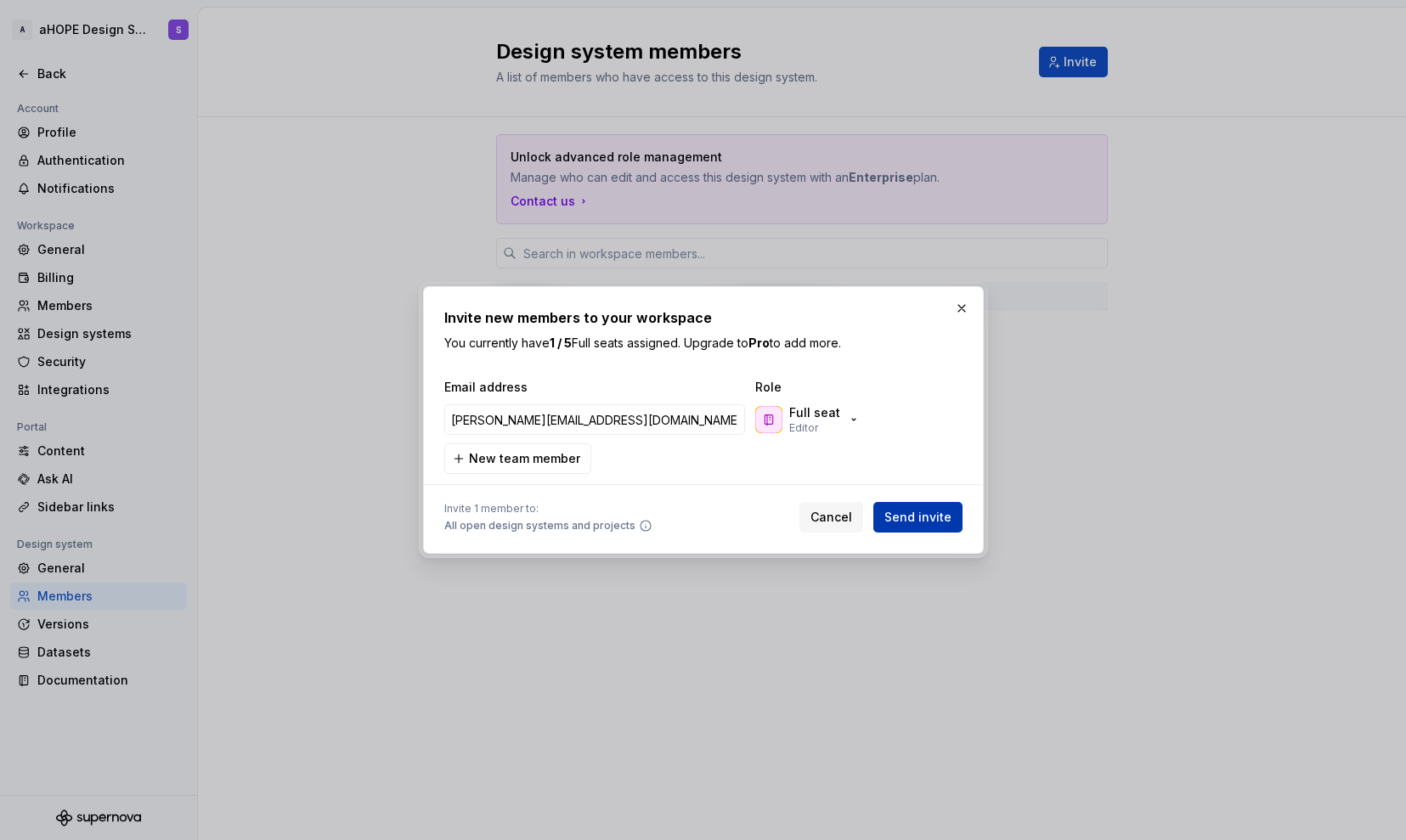
click at [901, 522] on span "Send invite" at bounding box center [918, 517] width 67 height 17
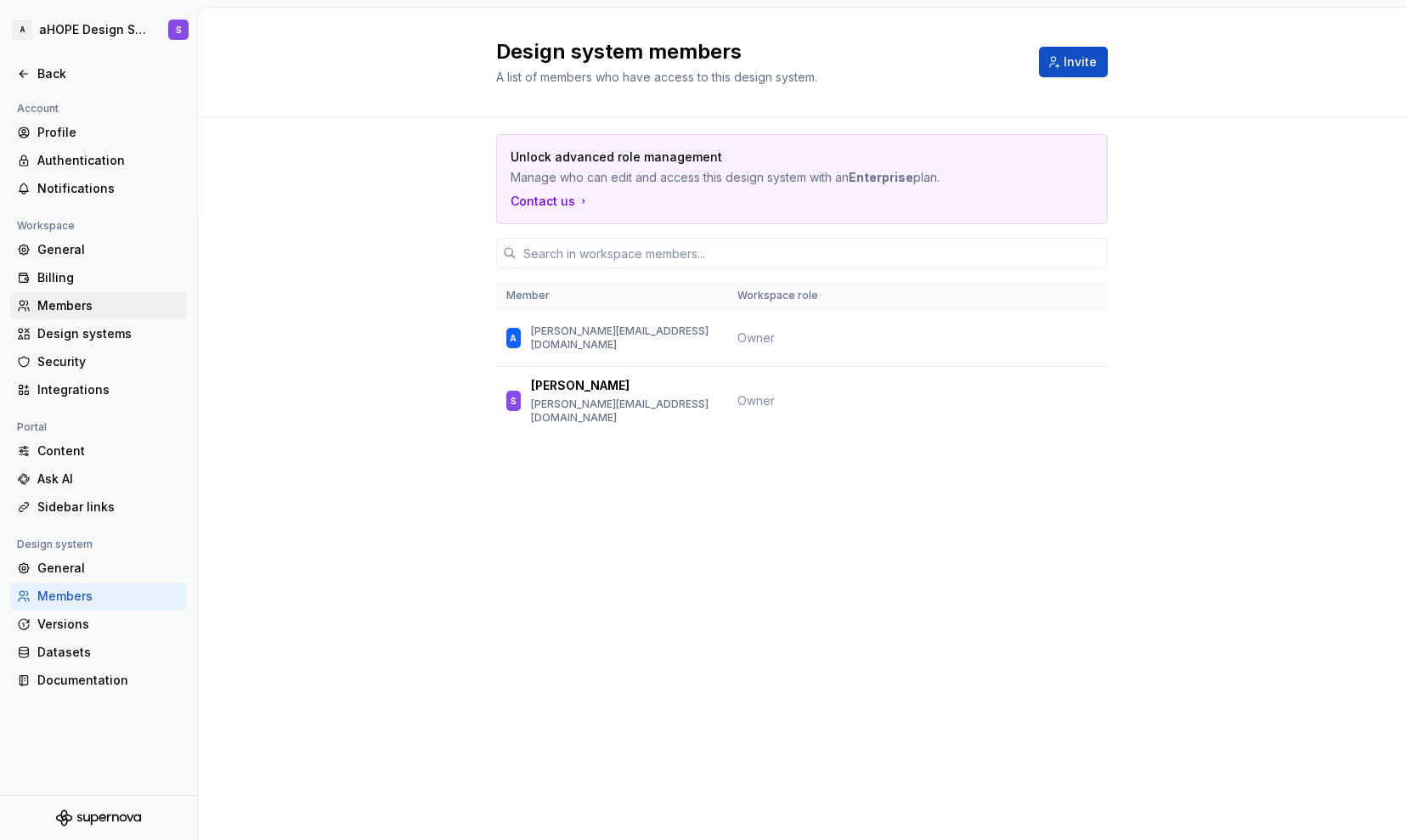
click at [76, 308] on div "Members" at bounding box center [109, 305] width 143 height 17
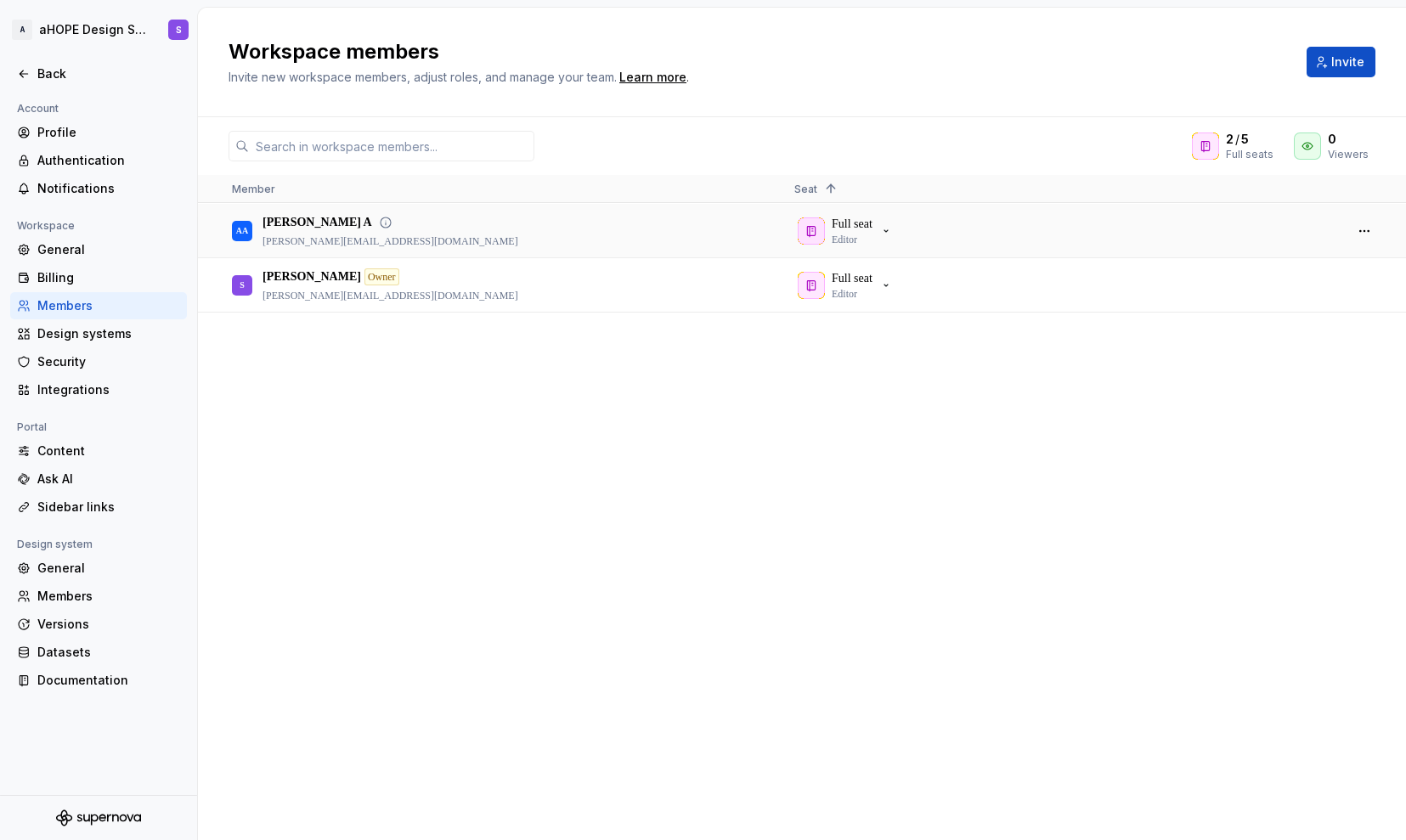
click at [379, 220] on icon at bounding box center [386, 222] width 14 height 14
click at [868, 234] on div "Full seat Editor" at bounding box center [852, 231] width 41 height 31
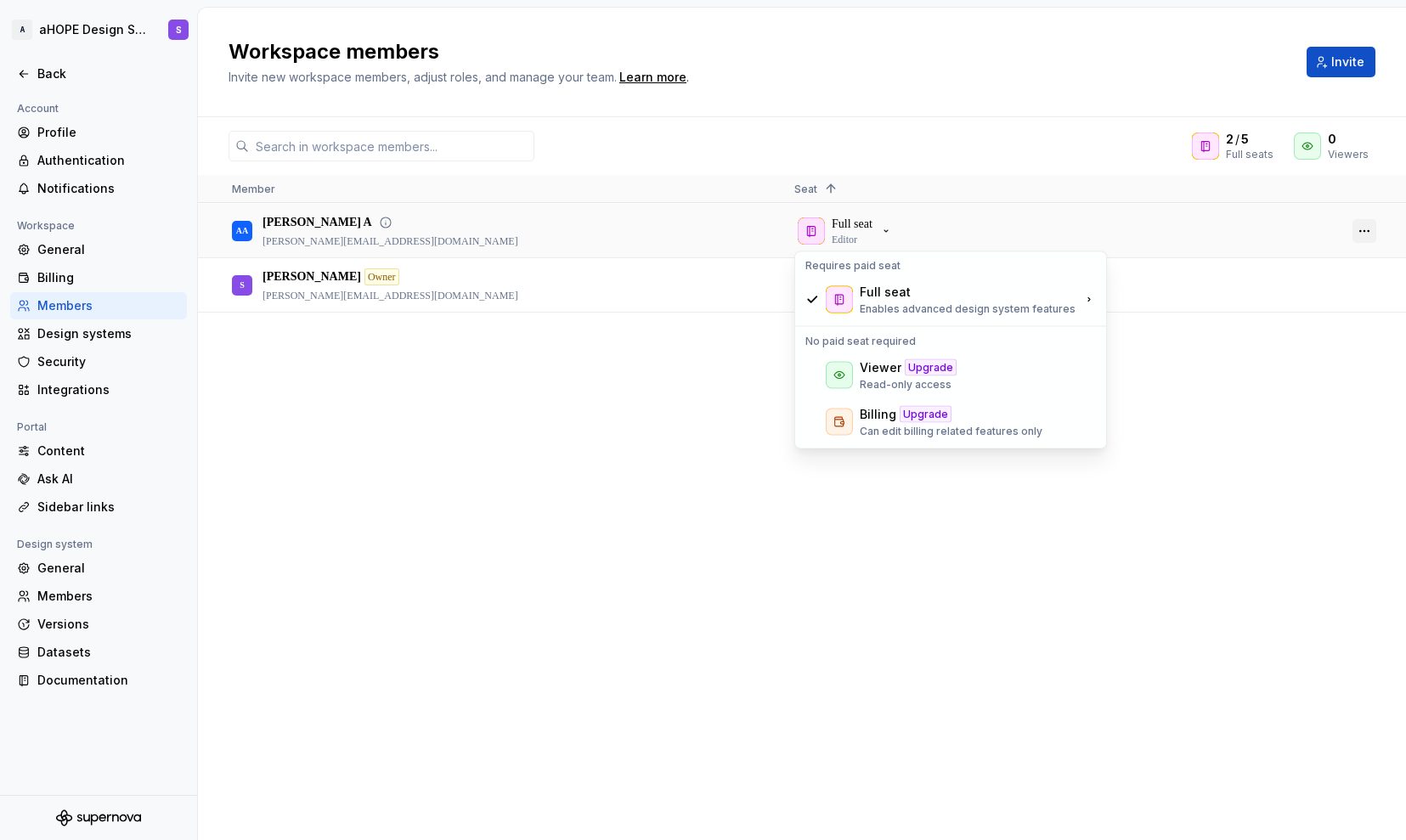
click at [1363, 237] on button "button" at bounding box center [1364, 231] width 24 height 24
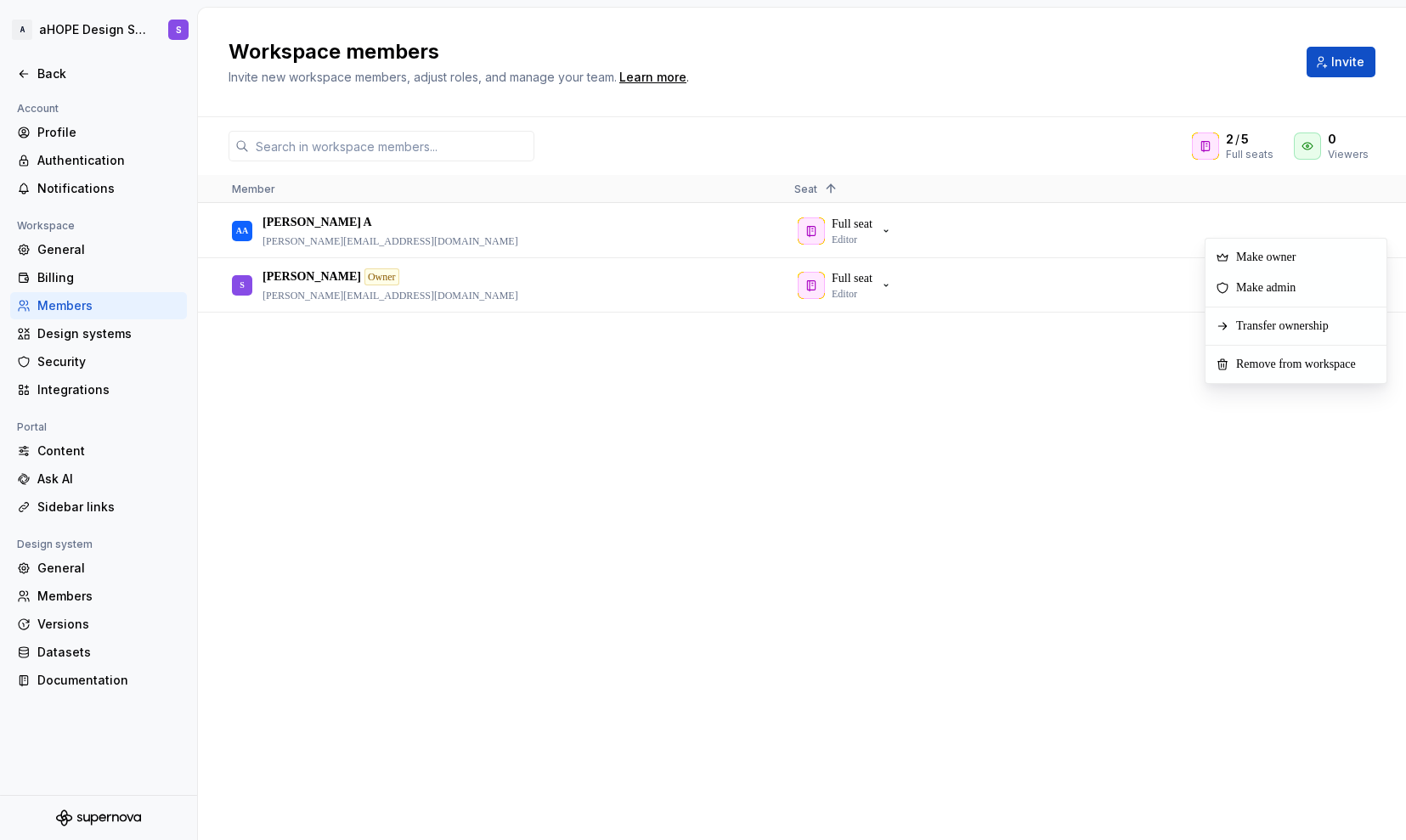
click at [1115, 409] on div "AA Abishek A abishek.asir@ahopesolutions.com Full seat Editor S Sveda Owner sve…" at bounding box center [802, 521] width 1208 height 635
